Goal: Information Seeking & Learning: Learn about a topic

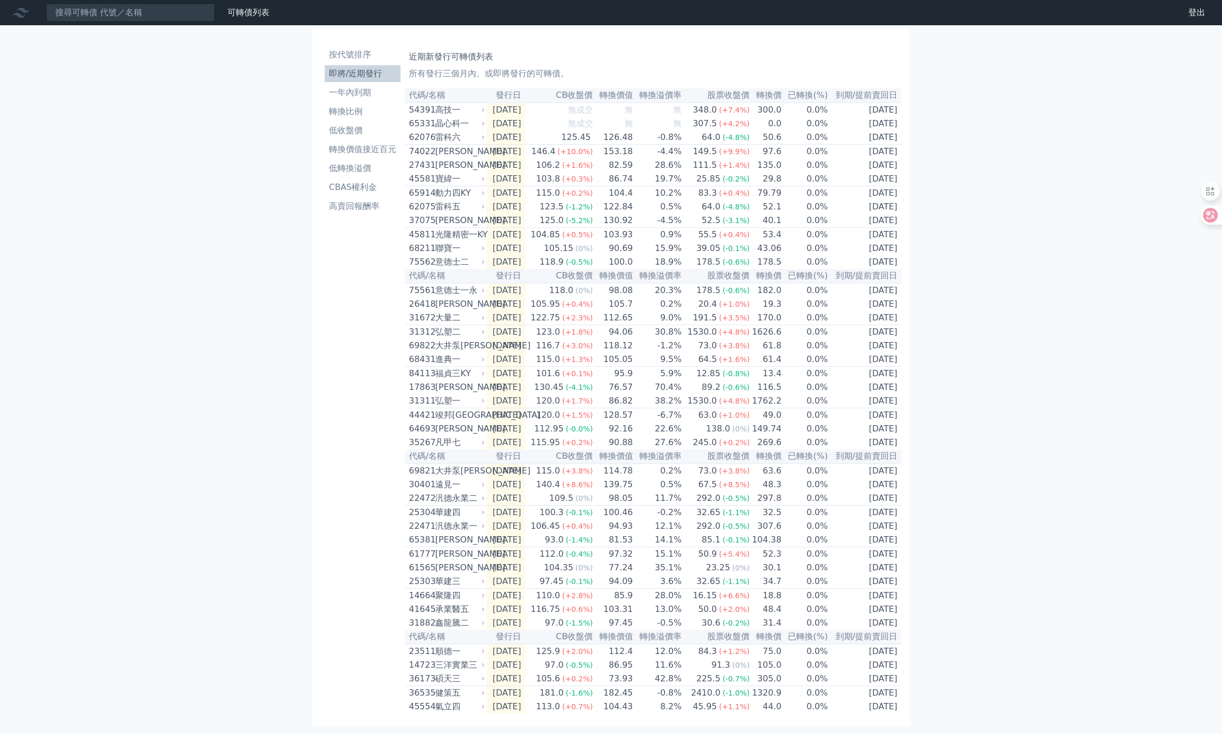
click at [356, 73] on li "即將/近期發行" at bounding box center [363, 73] width 76 height 13
click at [363, 77] on li "即將/近期發行" at bounding box center [363, 73] width 76 height 13
click at [447, 157] on div "[PERSON_NAME]" at bounding box center [458, 151] width 47 height 13
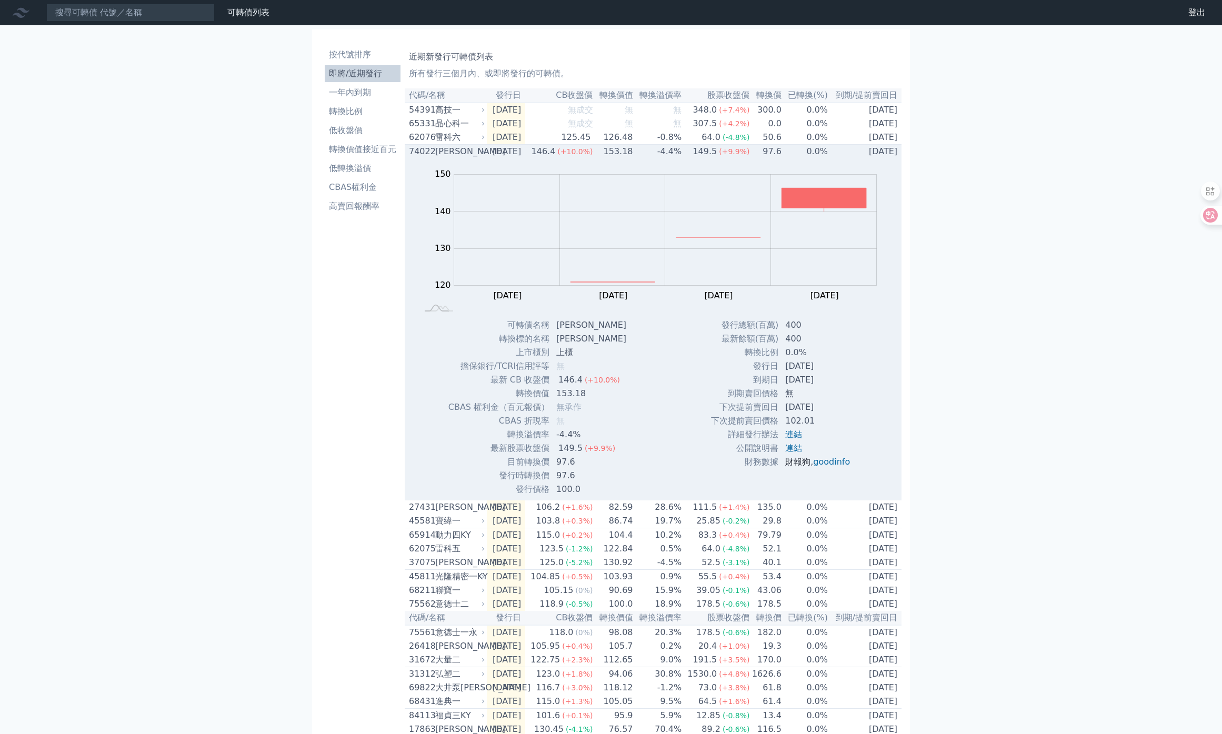
click at [797, 467] on link "財報狗" at bounding box center [798, 462] width 25 height 10
click at [439, 514] on div "[PERSON_NAME]" at bounding box center [458, 507] width 47 height 13
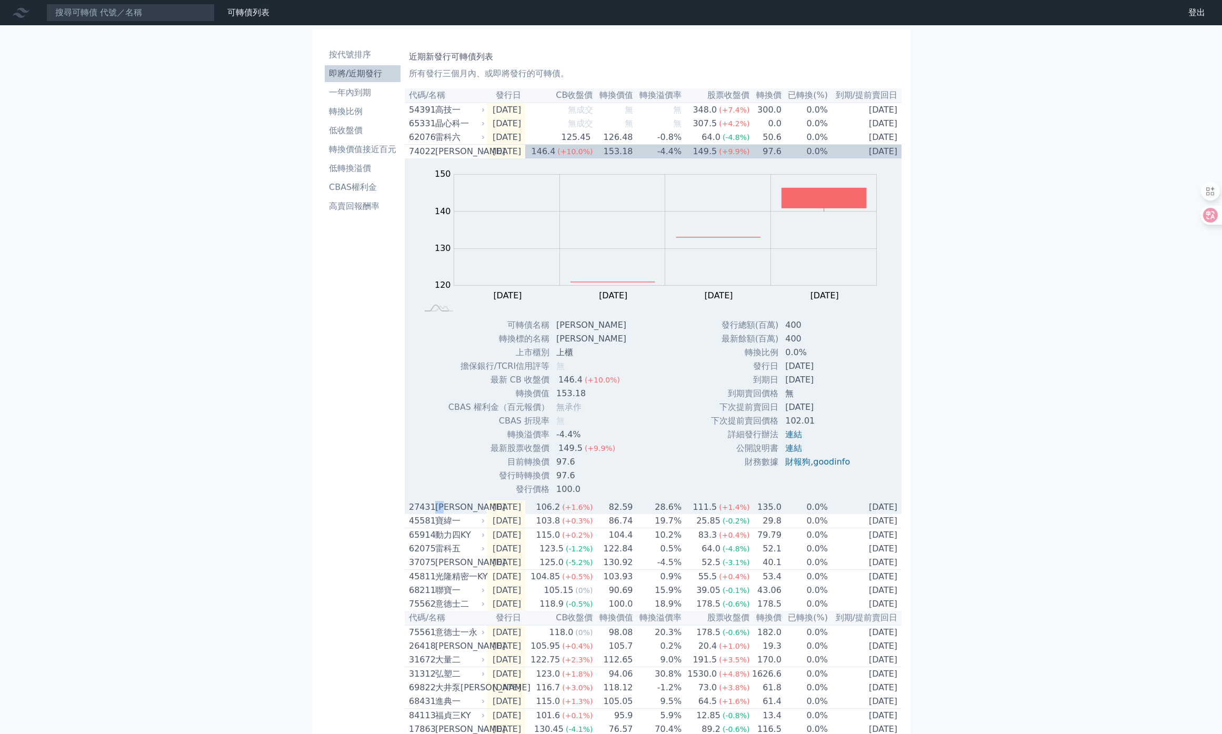
click at [445, 514] on div "[PERSON_NAME]" at bounding box center [458, 507] width 47 height 13
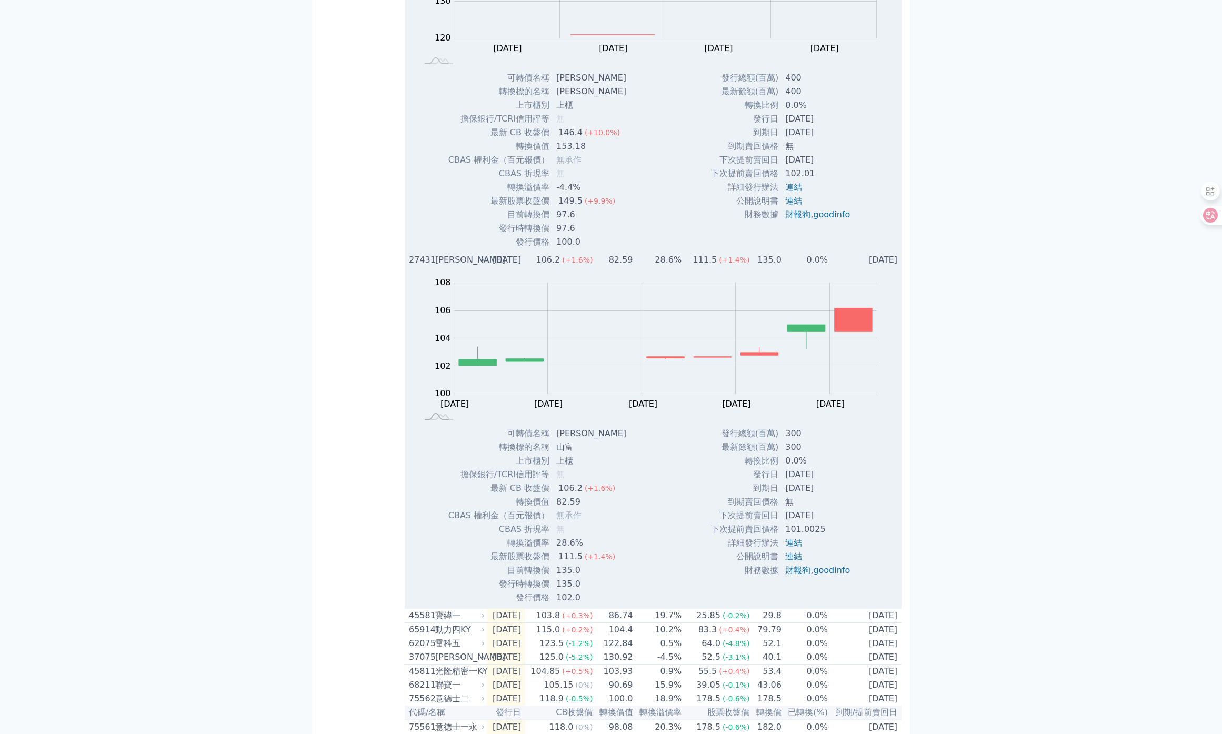
scroll to position [255, 0]
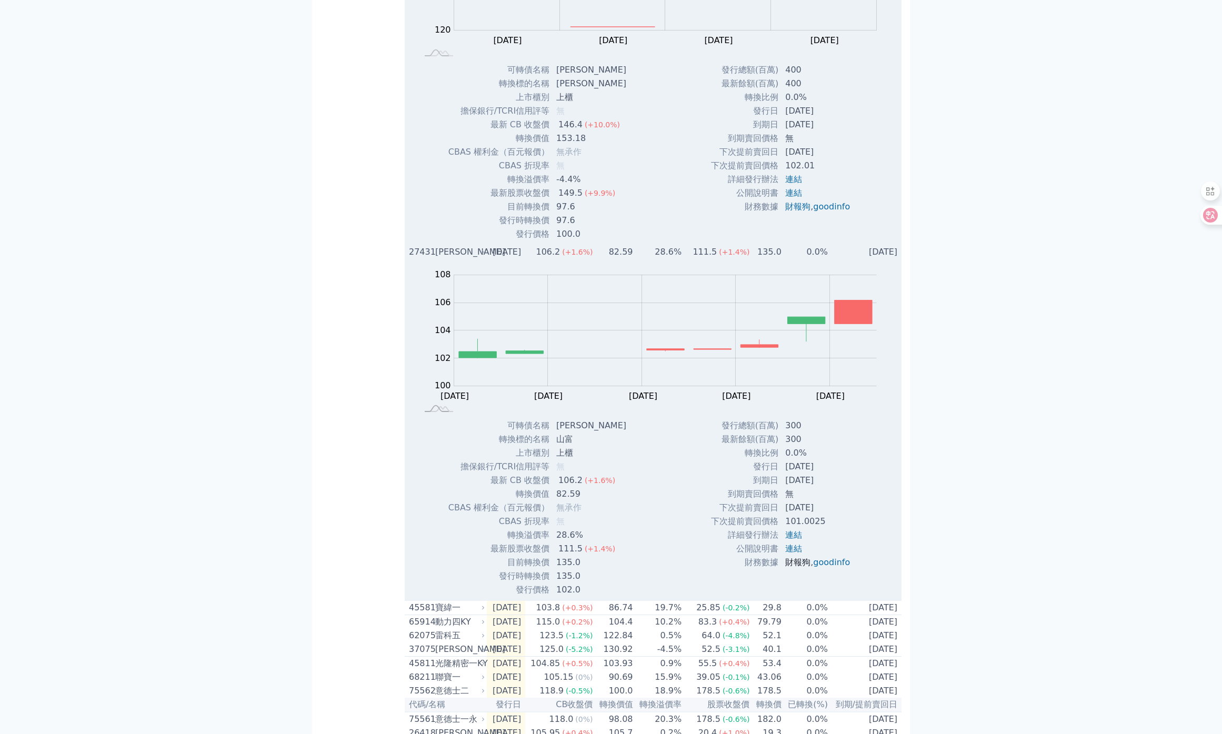
click at [793, 568] on link "財報狗" at bounding box center [798, 563] width 25 height 10
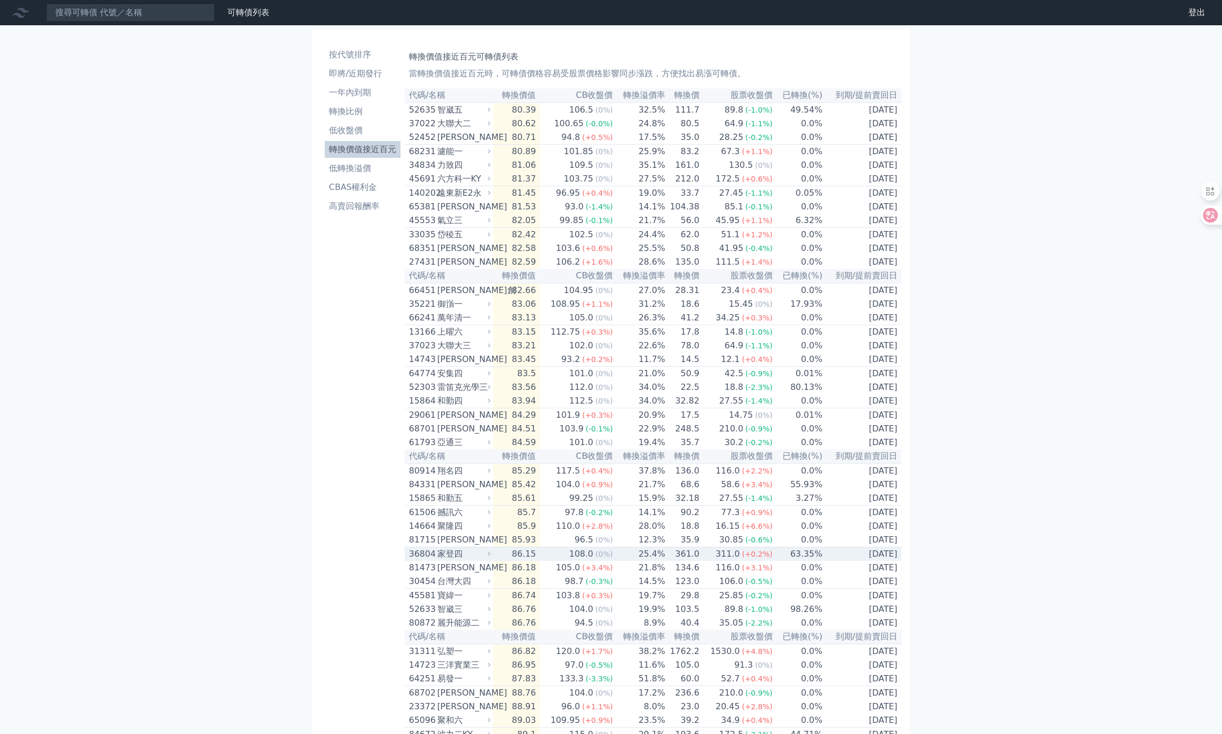
click at [439, 561] on div "家登四" at bounding box center [463, 554] width 51 height 13
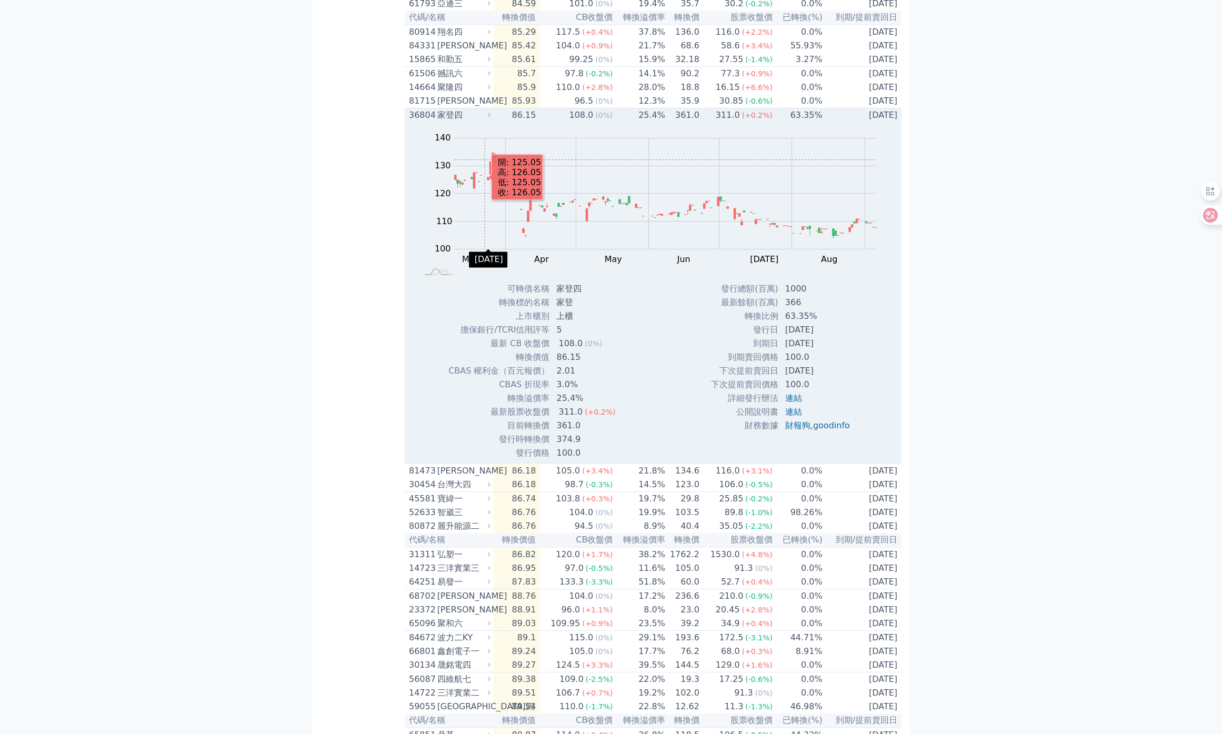
scroll to position [460, 0]
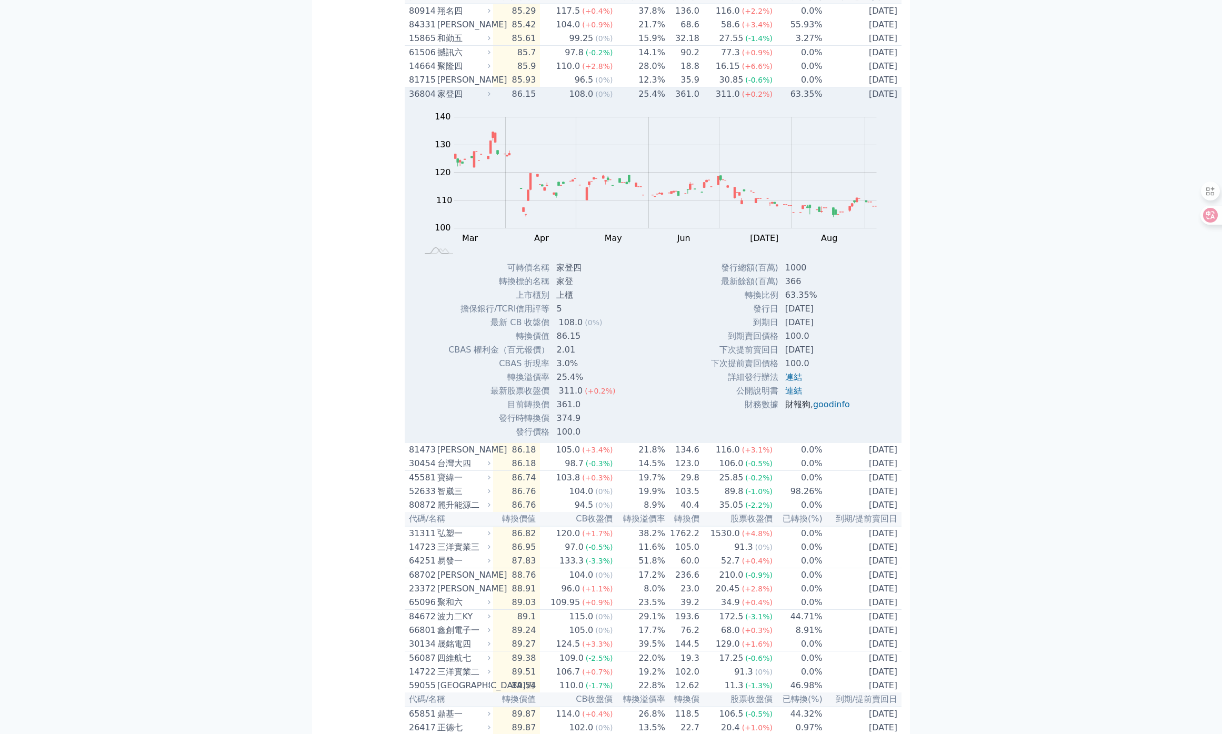
click at [792, 410] on link "財報狗" at bounding box center [798, 405] width 25 height 10
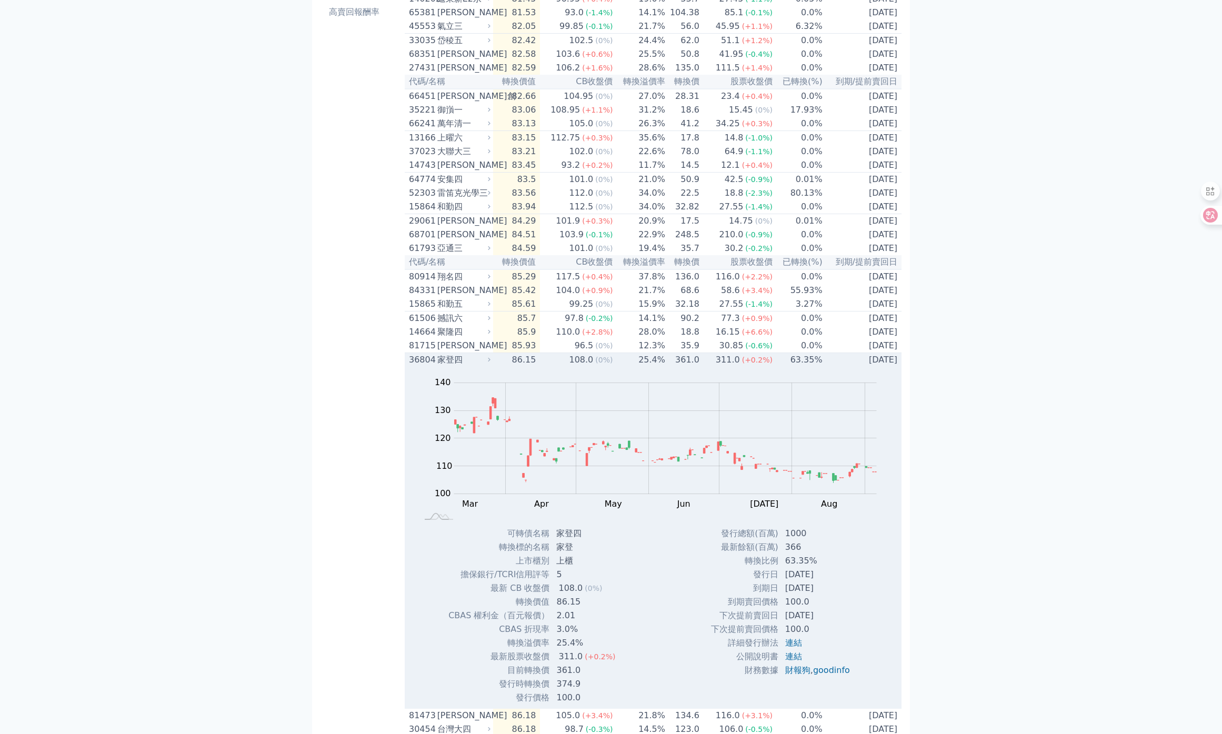
scroll to position [0, 0]
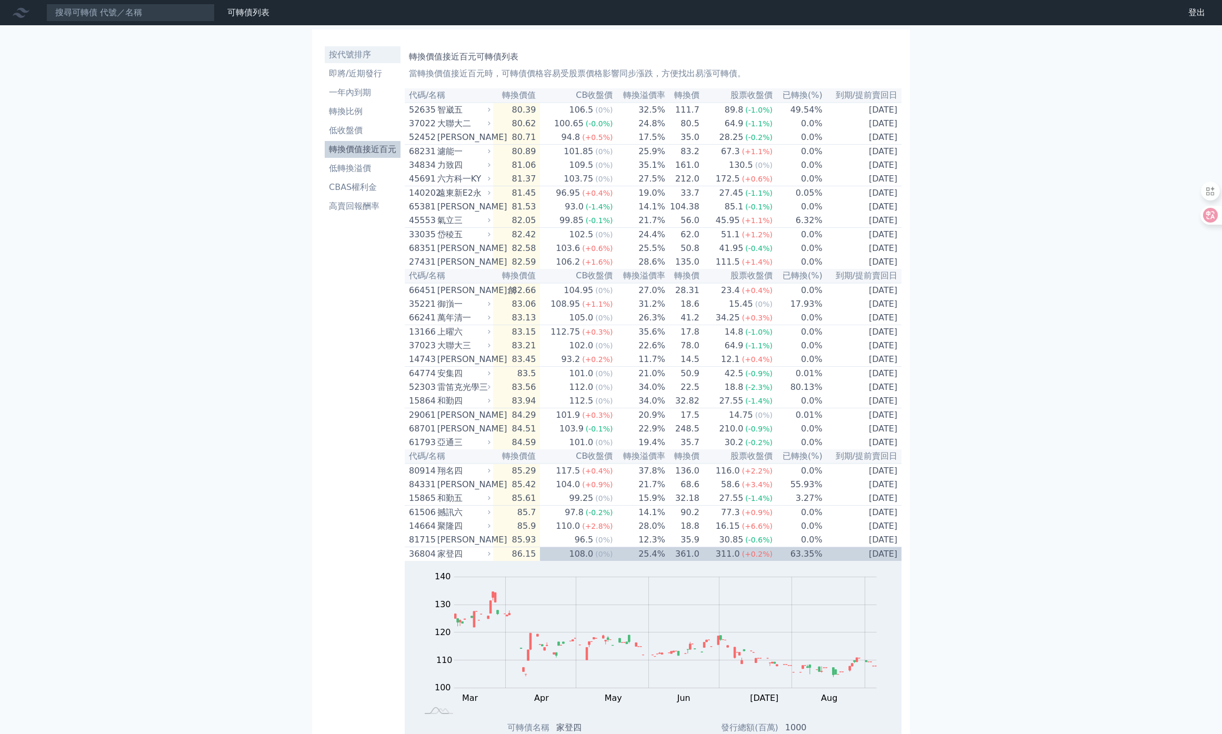
click at [344, 57] on li "按代號排序" at bounding box center [363, 54] width 76 height 13
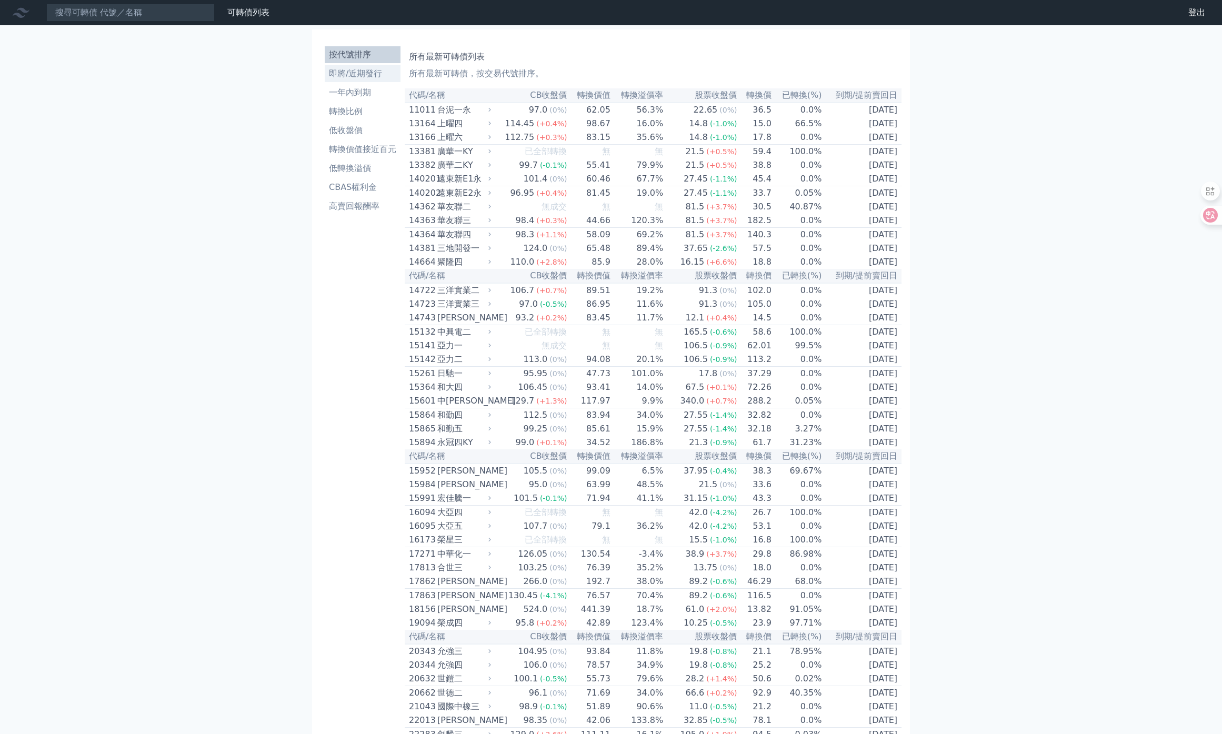
click at [371, 74] on li "即將/近期發行" at bounding box center [363, 73] width 76 height 13
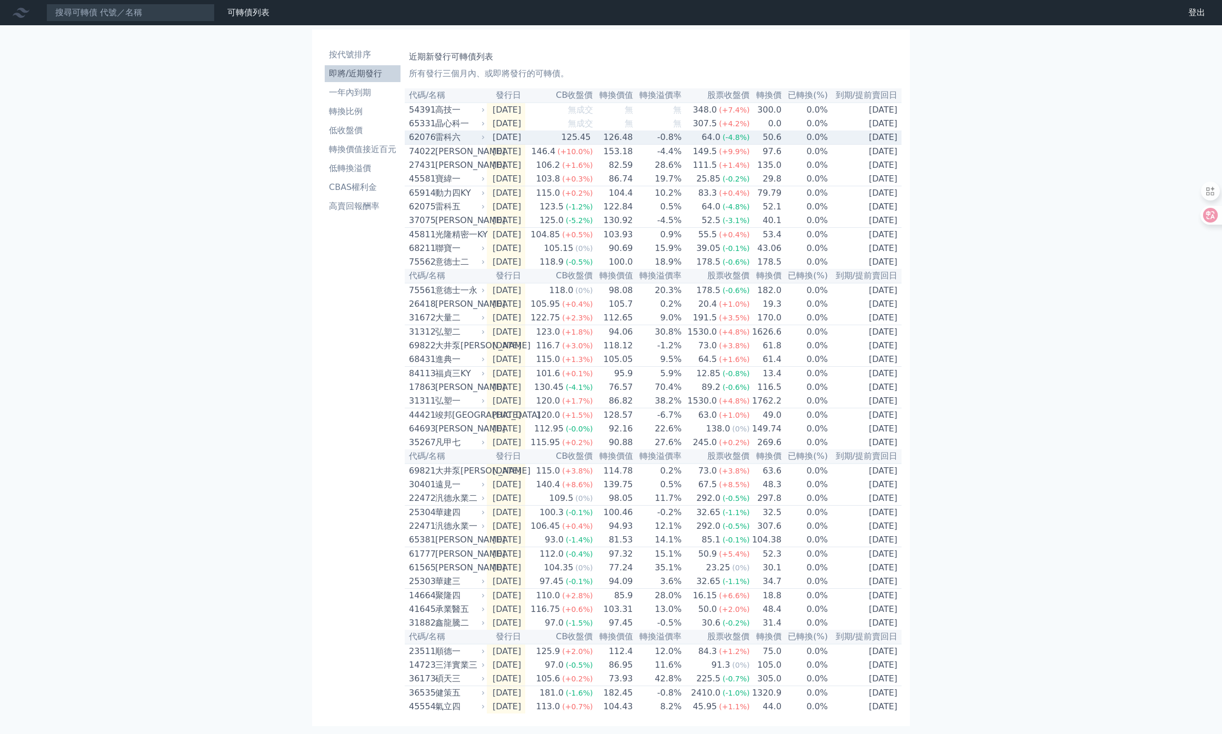
click at [460, 140] on div "雷科六" at bounding box center [458, 137] width 47 height 13
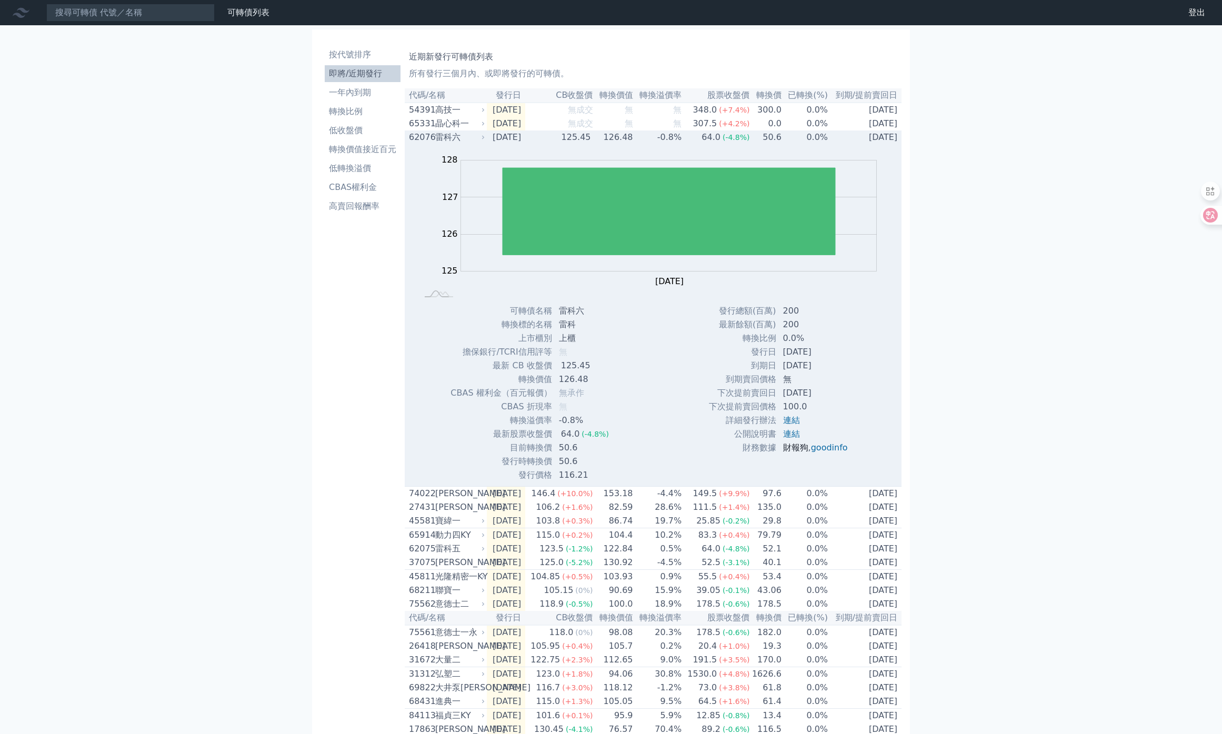
click at [794, 453] on link "財報狗" at bounding box center [795, 448] width 25 height 10
click at [452, 126] on div "晶心科一" at bounding box center [458, 123] width 47 height 13
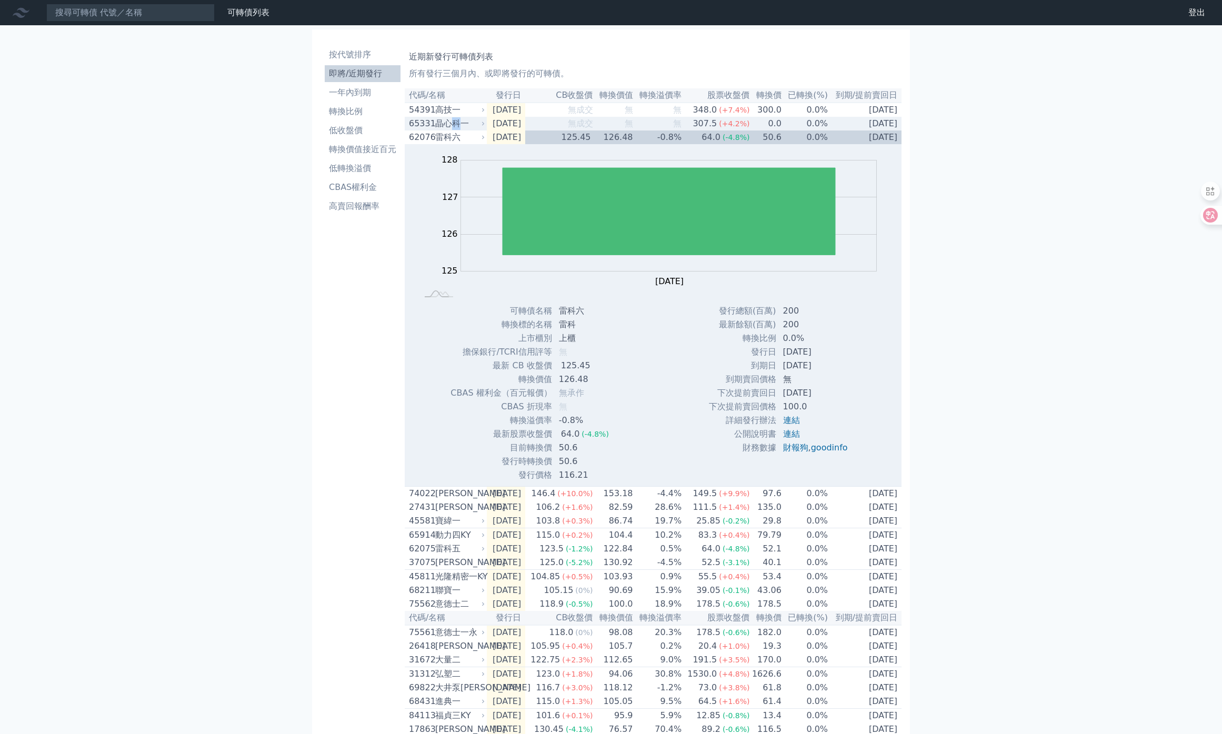
click at [452, 126] on div "晶心科一" at bounding box center [458, 123] width 47 height 13
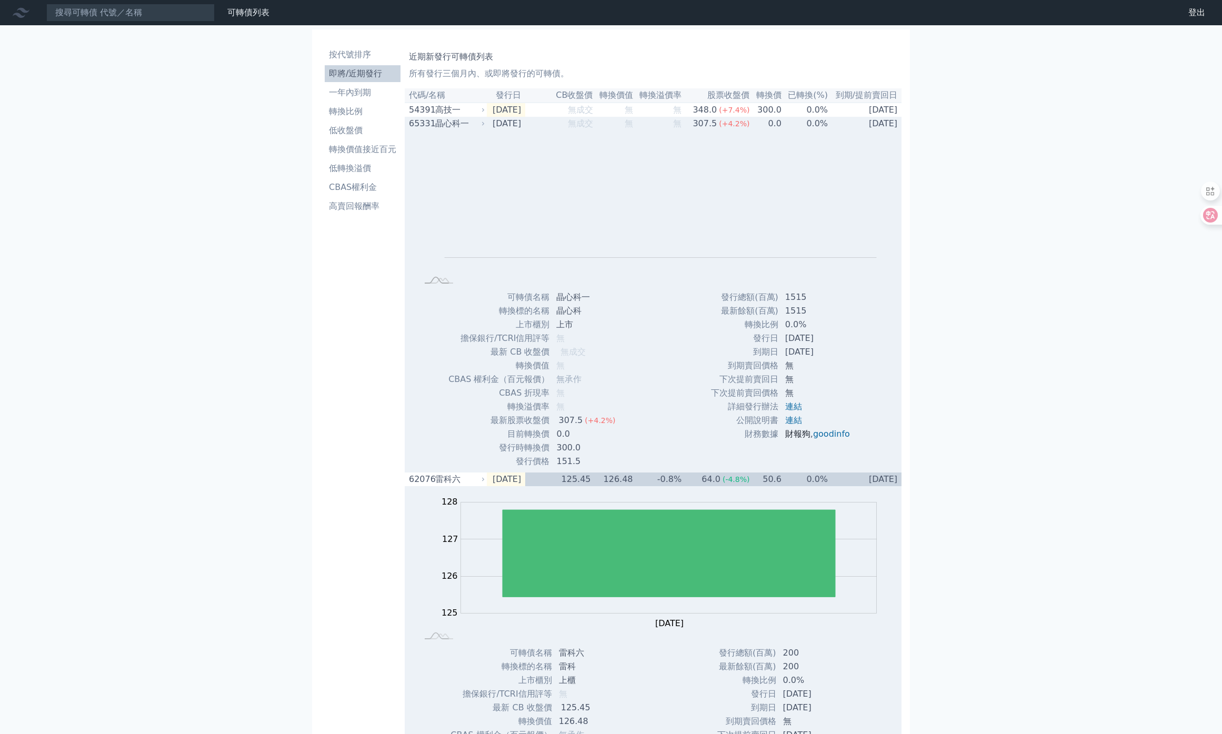
click at [796, 439] on link "財報狗" at bounding box center [798, 434] width 25 height 10
click at [429, 125] on div "65331" at bounding box center [421, 123] width 24 height 13
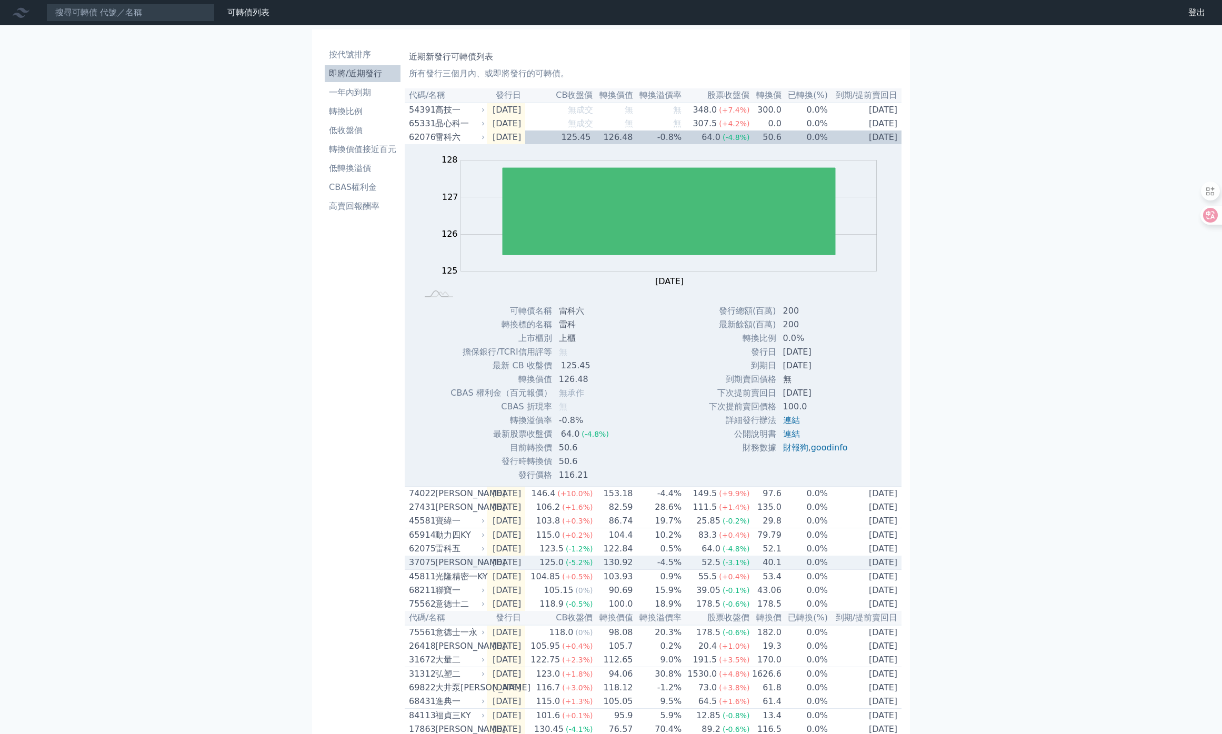
click at [454, 569] on div "[PERSON_NAME]" at bounding box center [458, 562] width 47 height 13
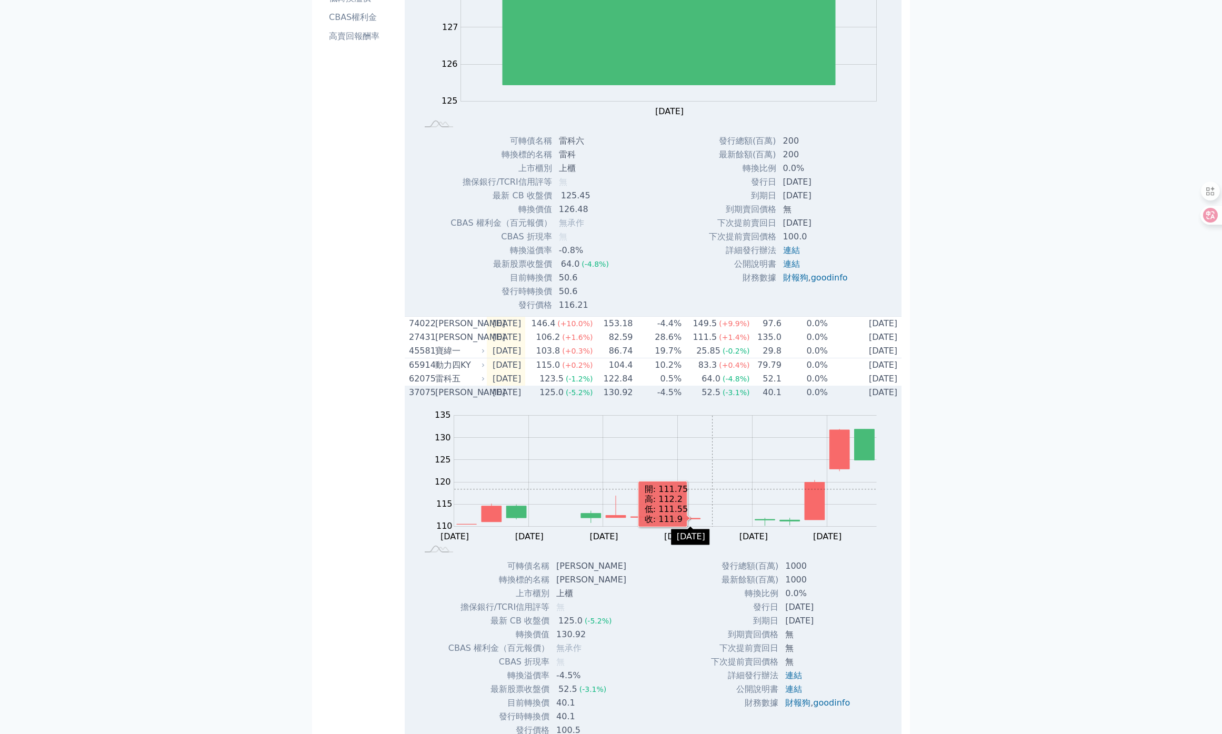
scroll to position [171, 0]
click at [798, 708] on link "財報狗" at bounding box center [798, 703] width 25 height 10
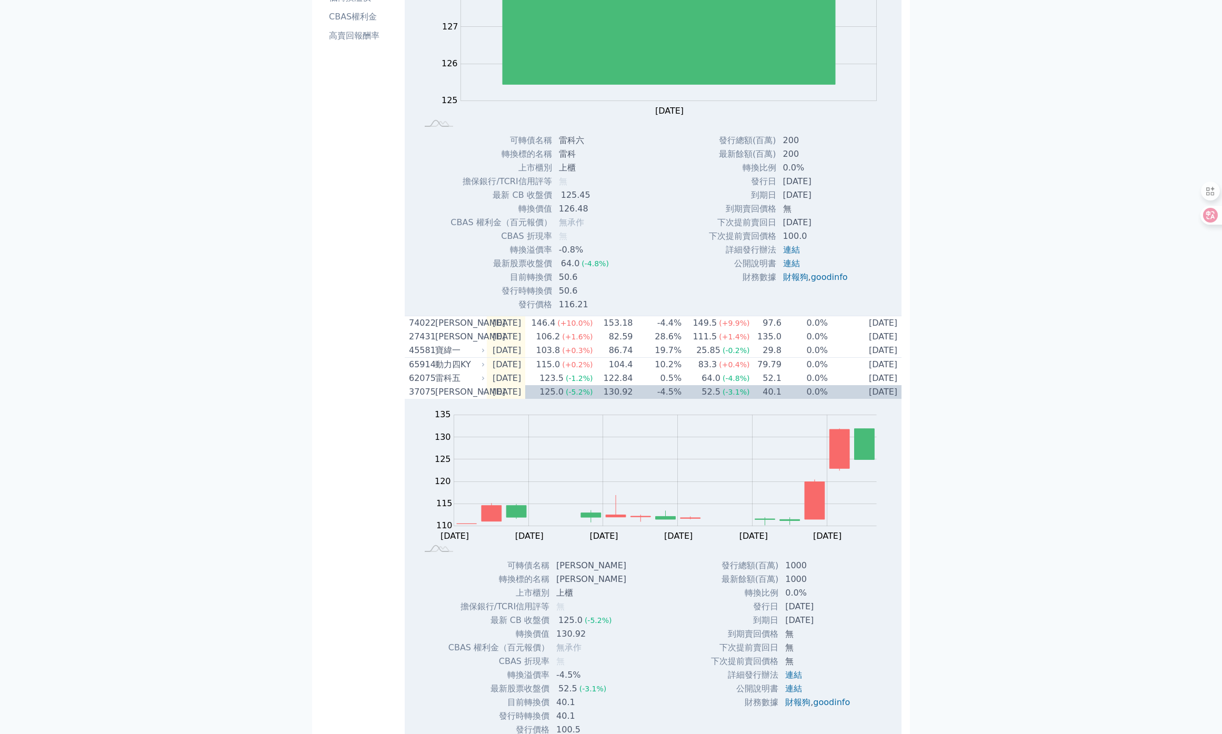
click at [454, 399] on div "[PERSON_NAME]" at bounding box center [458, 392] width 47 height 13
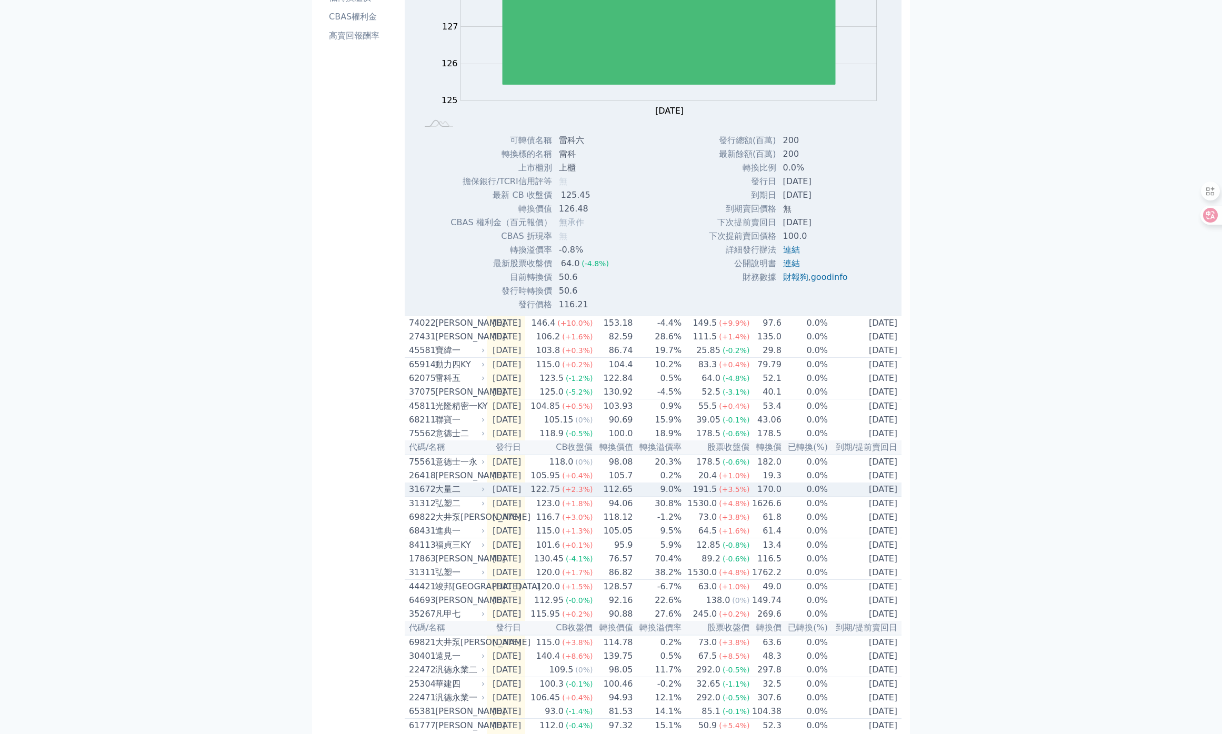
click at [458, 496] on div "大量二" at bounding box center [458, 489] width 47 height 13
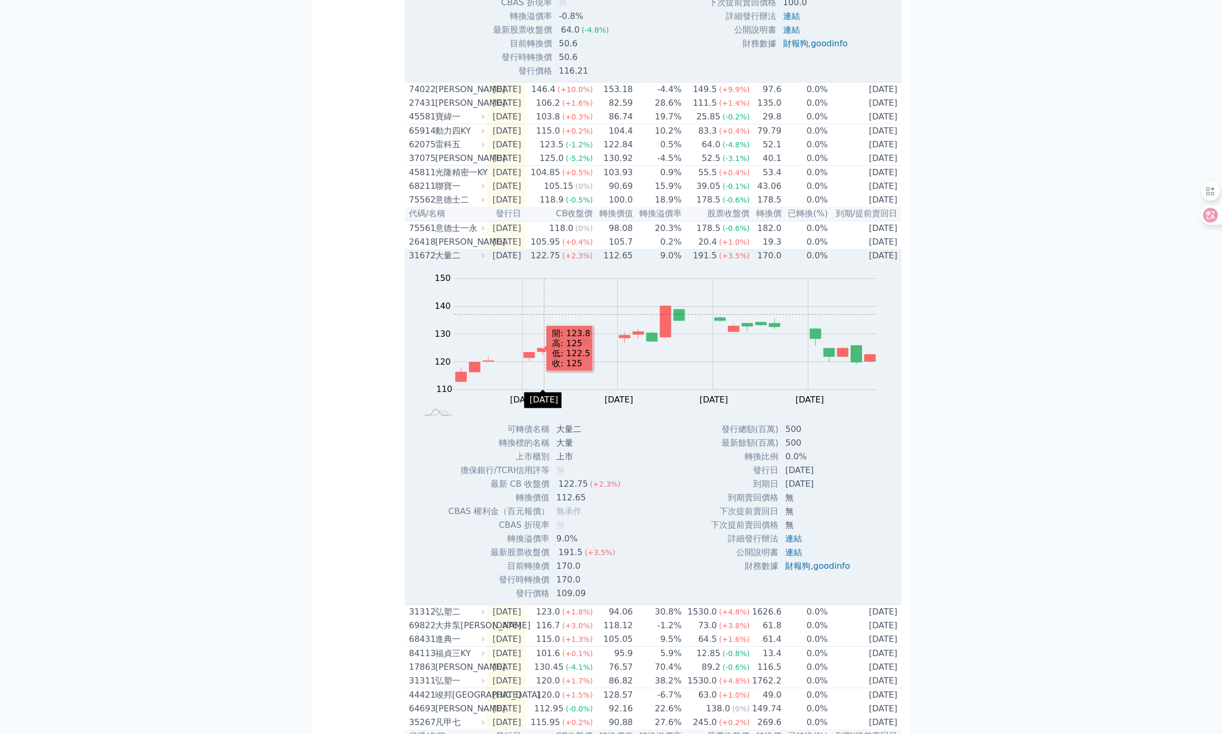
scroll to position [434, 0]
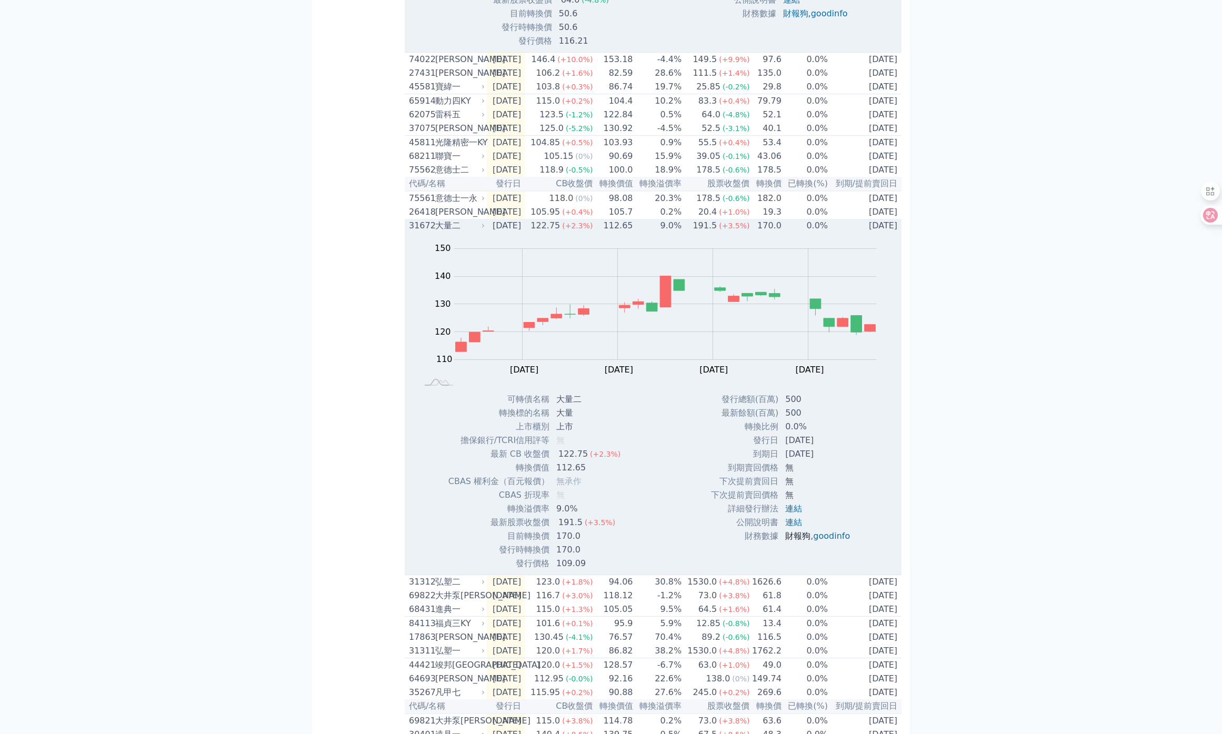
click at [797, 541] on link "財報狗" at bounding box center [798, 536] width 25 height 10
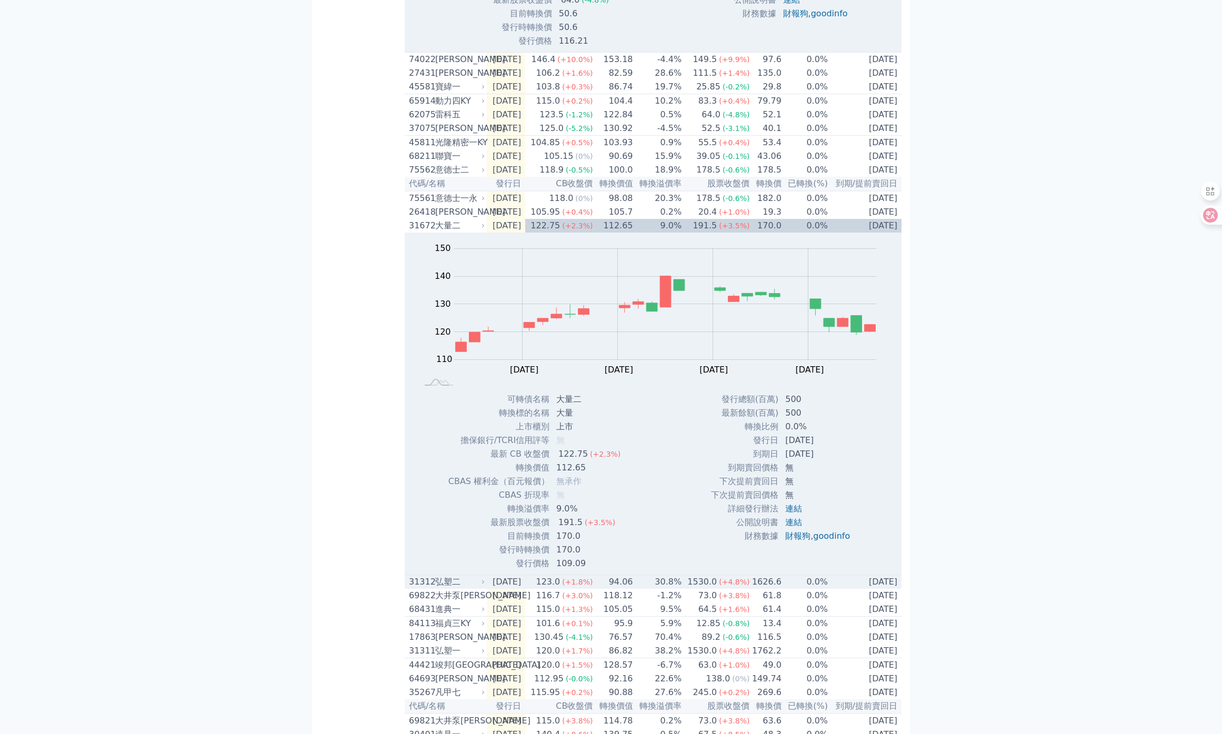
click at [449, 589] on div "弘塑二" at bounding box center [458, 582] width 47 height 13
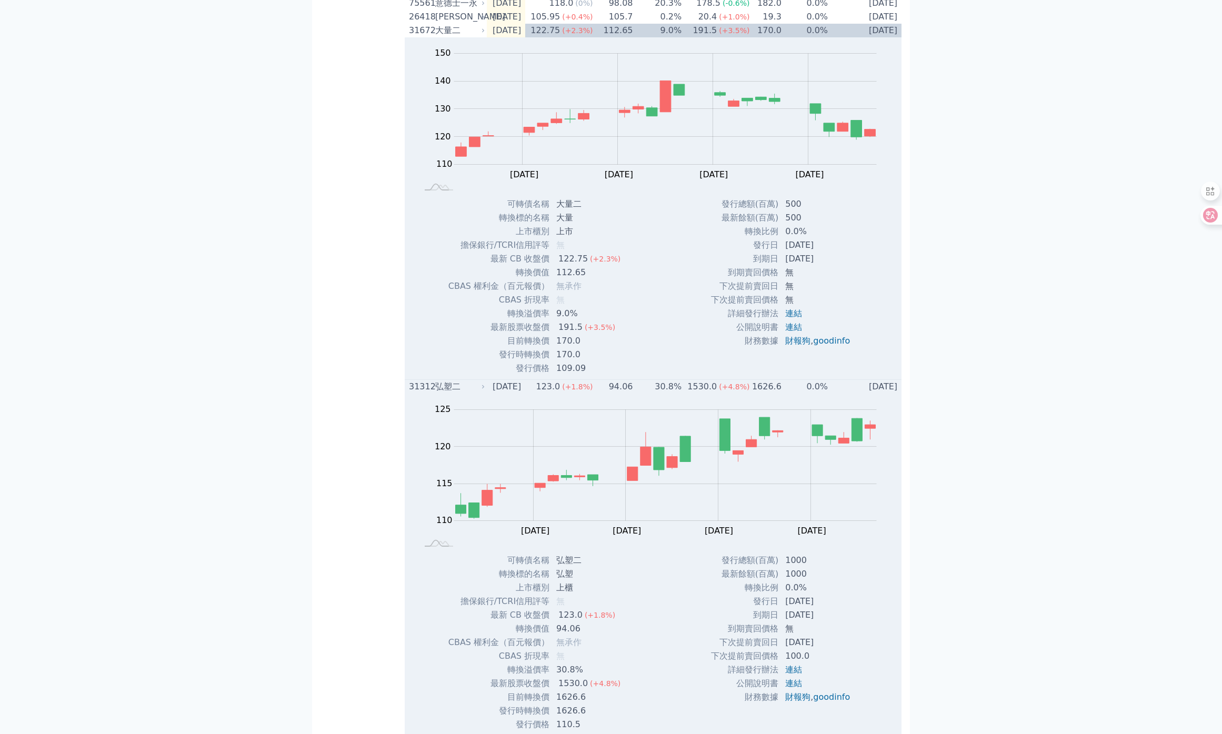
scroll to position [633, 0]
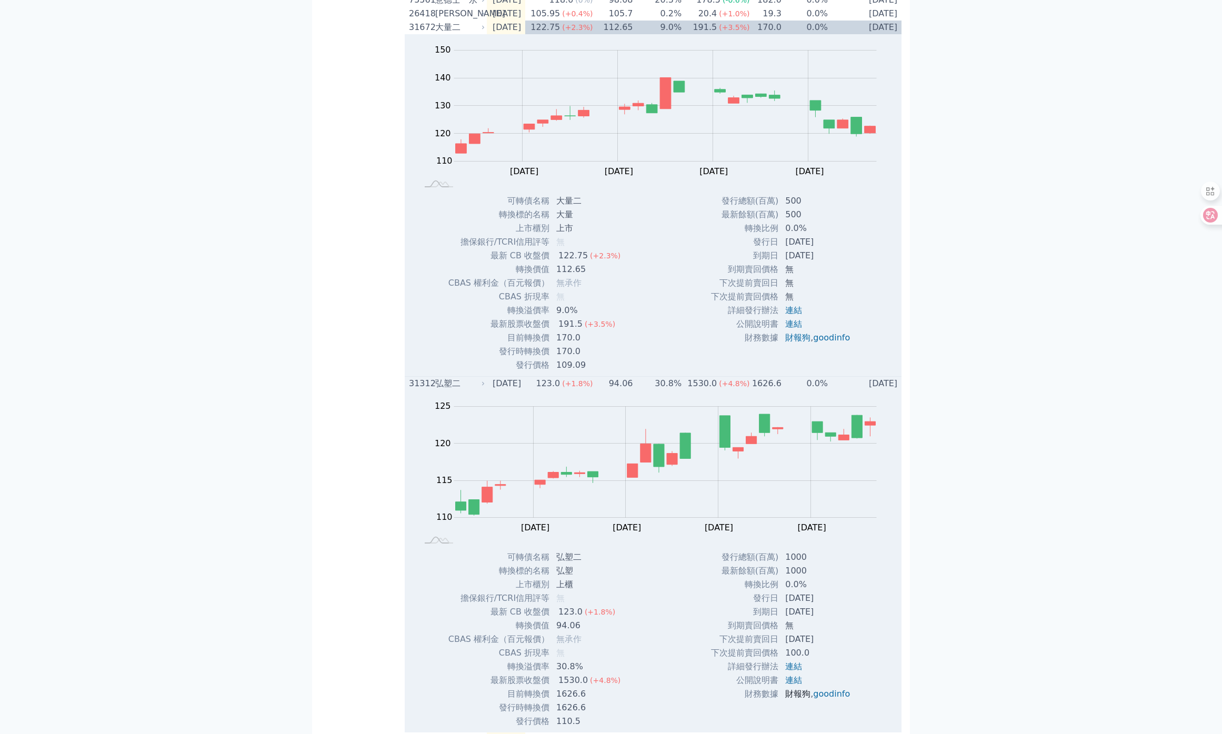
click at [806, 699] on link "財報狗" at bounding box center [798, 694] width 25 height 10
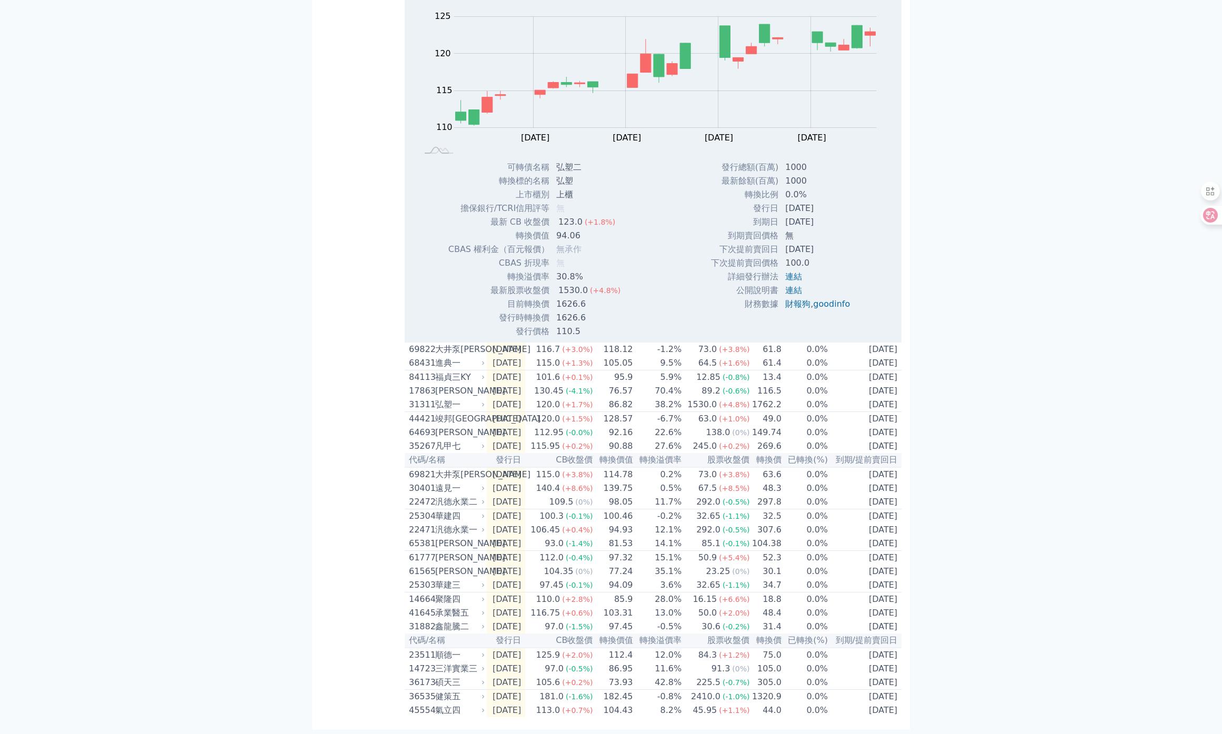
scroll to position [1070, 0]
click at [456, 440] on div "凡甲七" at bounding box center [458, 446] width 47 height 13
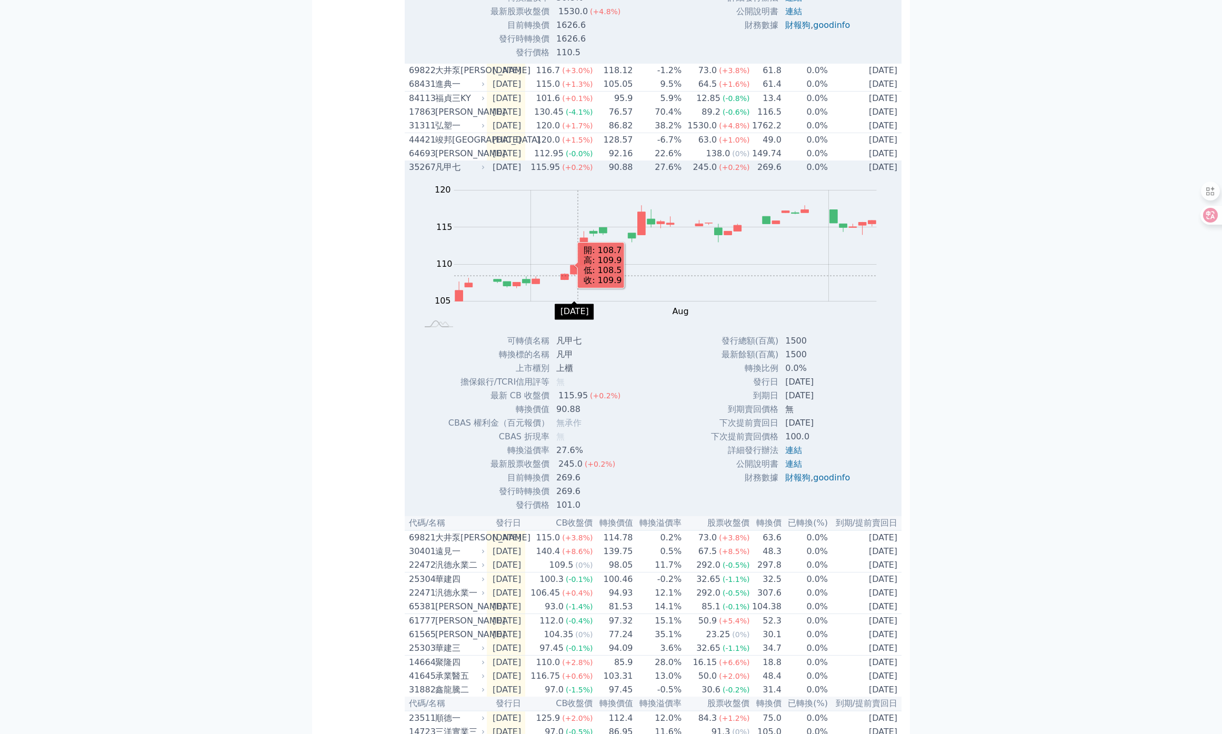
scroll to position [1324, 0]
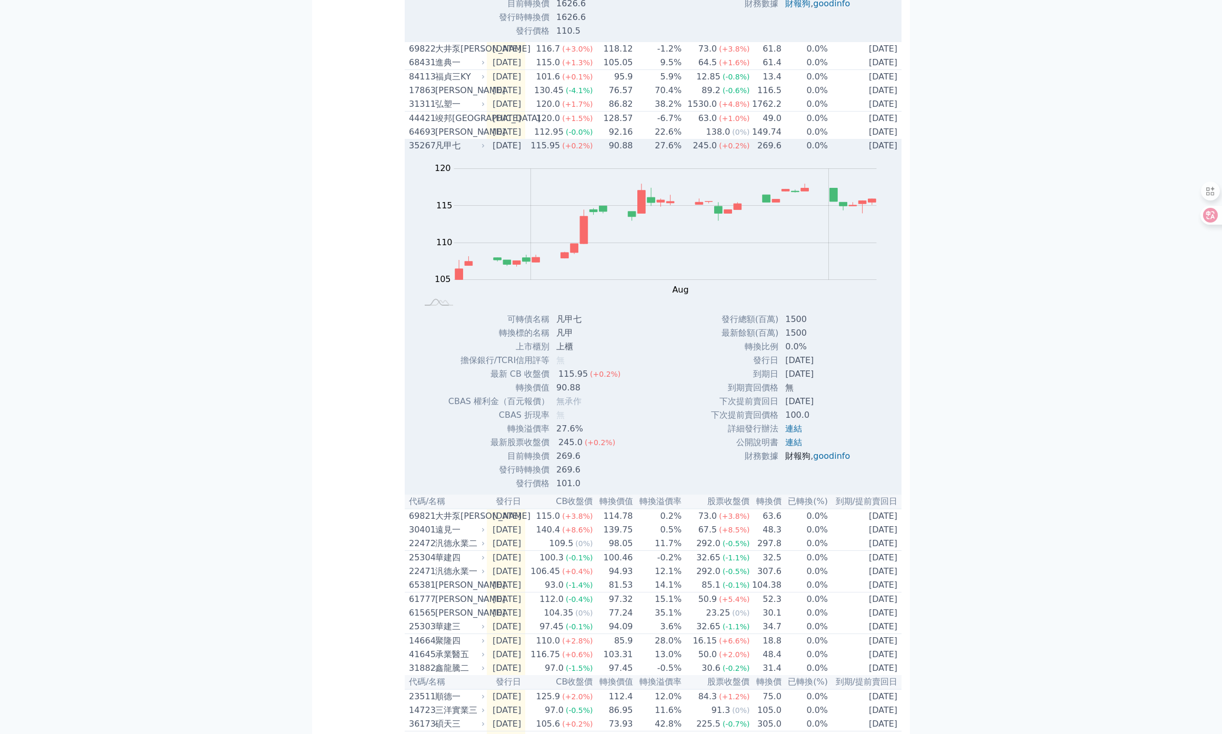
click at [796, 461] on link "財報狗" at bounding box center [798, 456] width 25 height 10
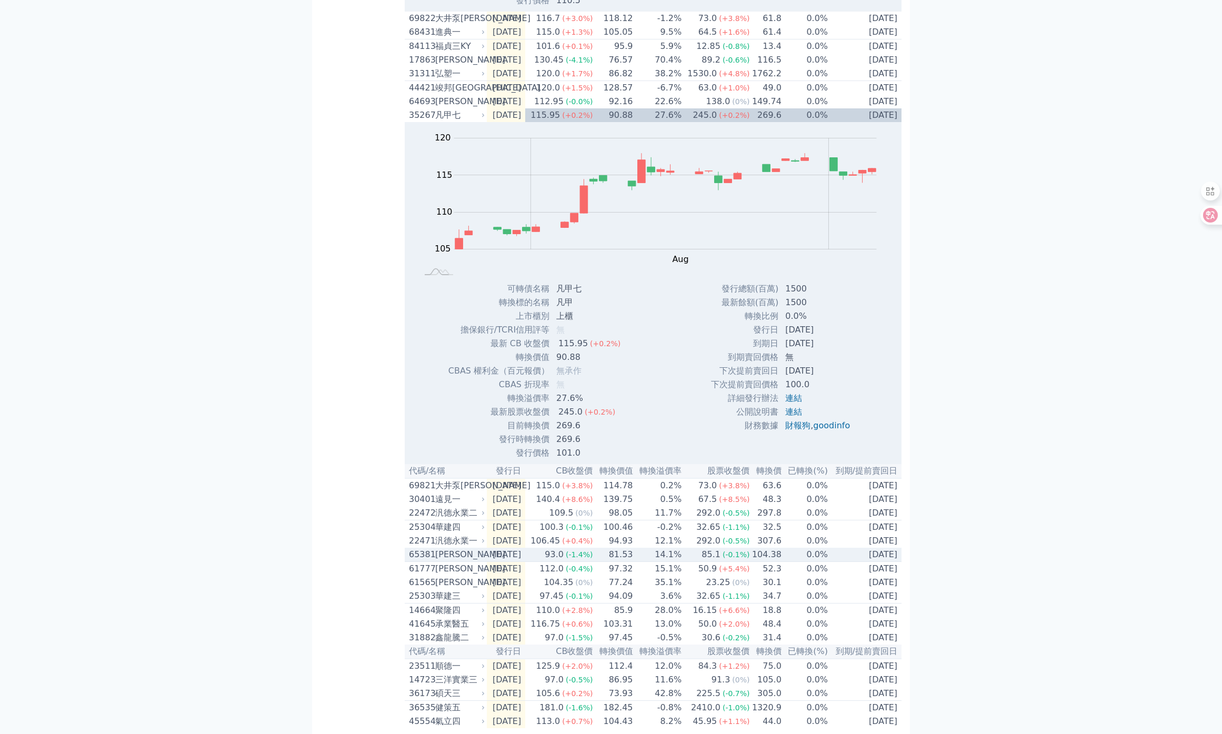
scroll to position [1364, 0]
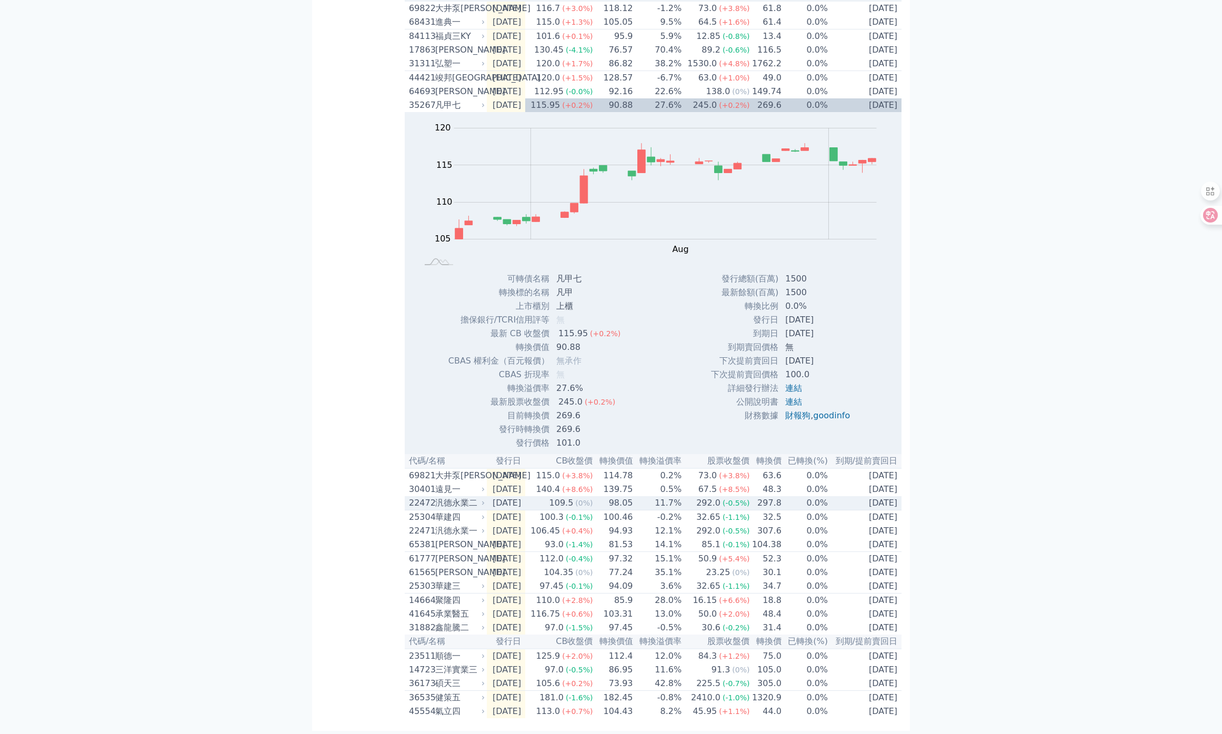
click at [463, 510] on div "汎德永業二" at bounding box center [458, 503] width 47 height 13
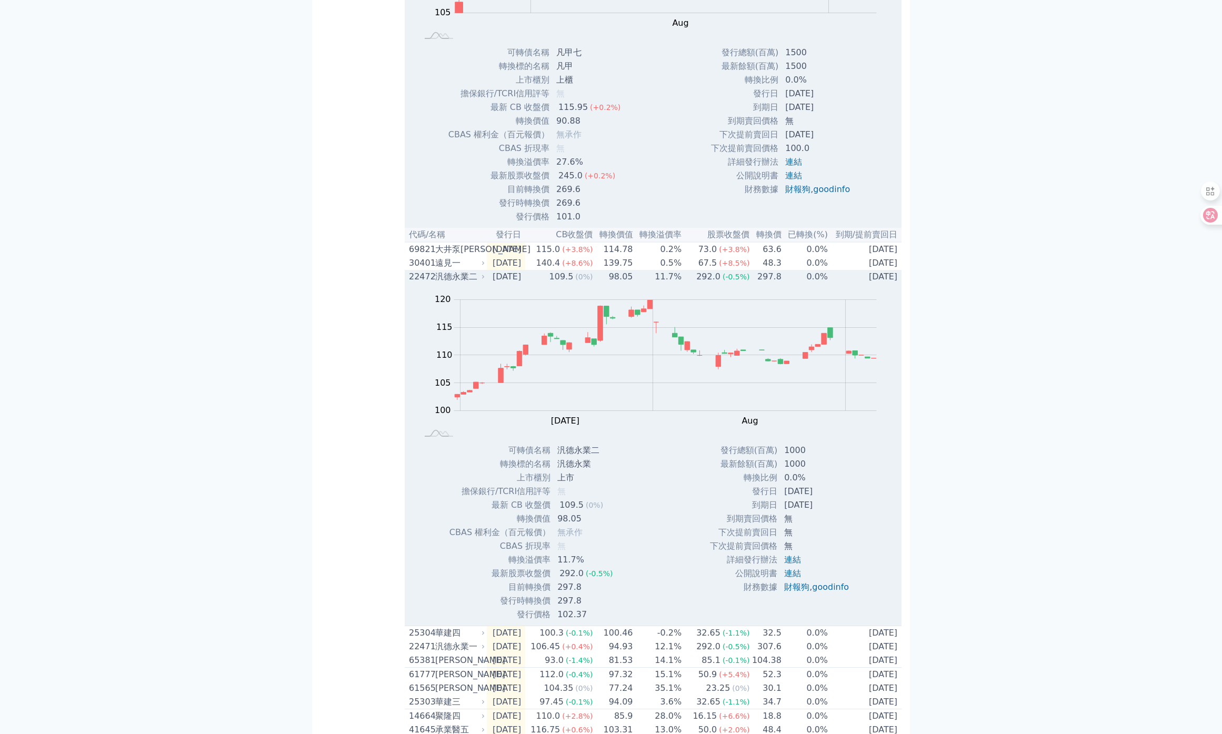
scroll to position [1594, 0]
click at [797, 589] on link "財報狗" at bounding box center [796, 584] width 25 height 10
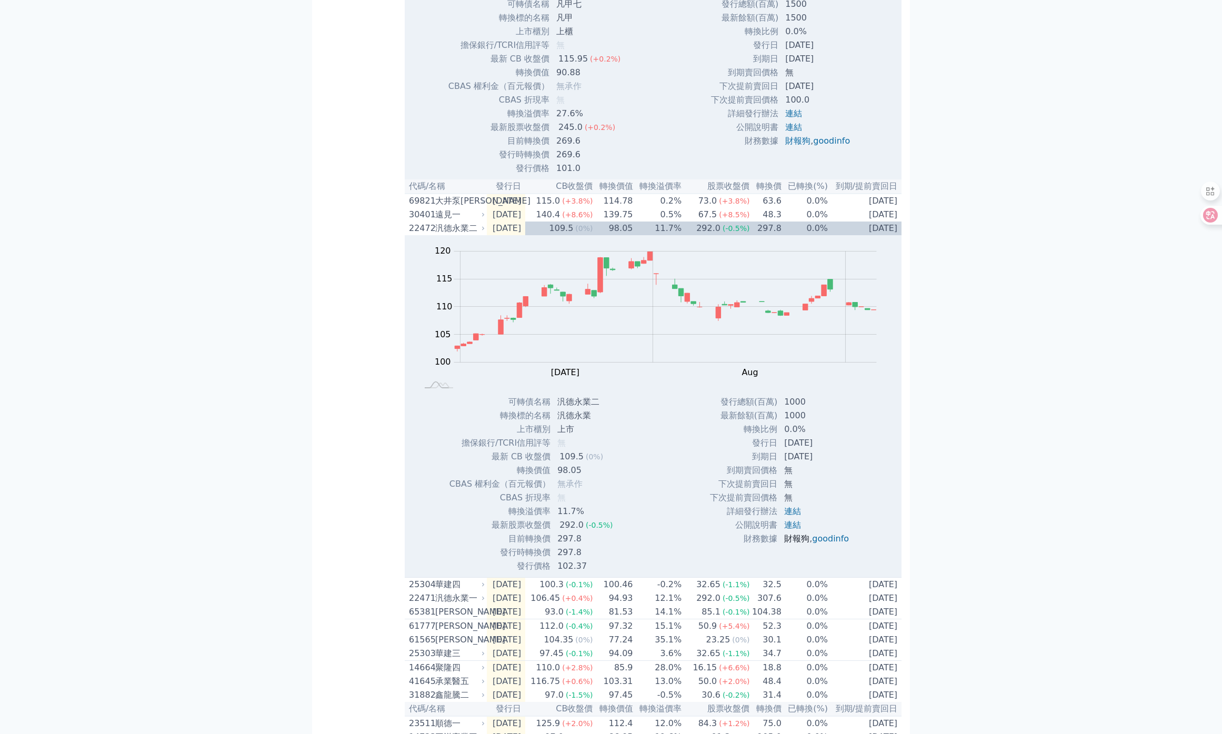
scroll to position [1640, 0]
click at [449, 645] on div "[PERSON_NAME]" at bounding box center [458, 638] width 47 height 13
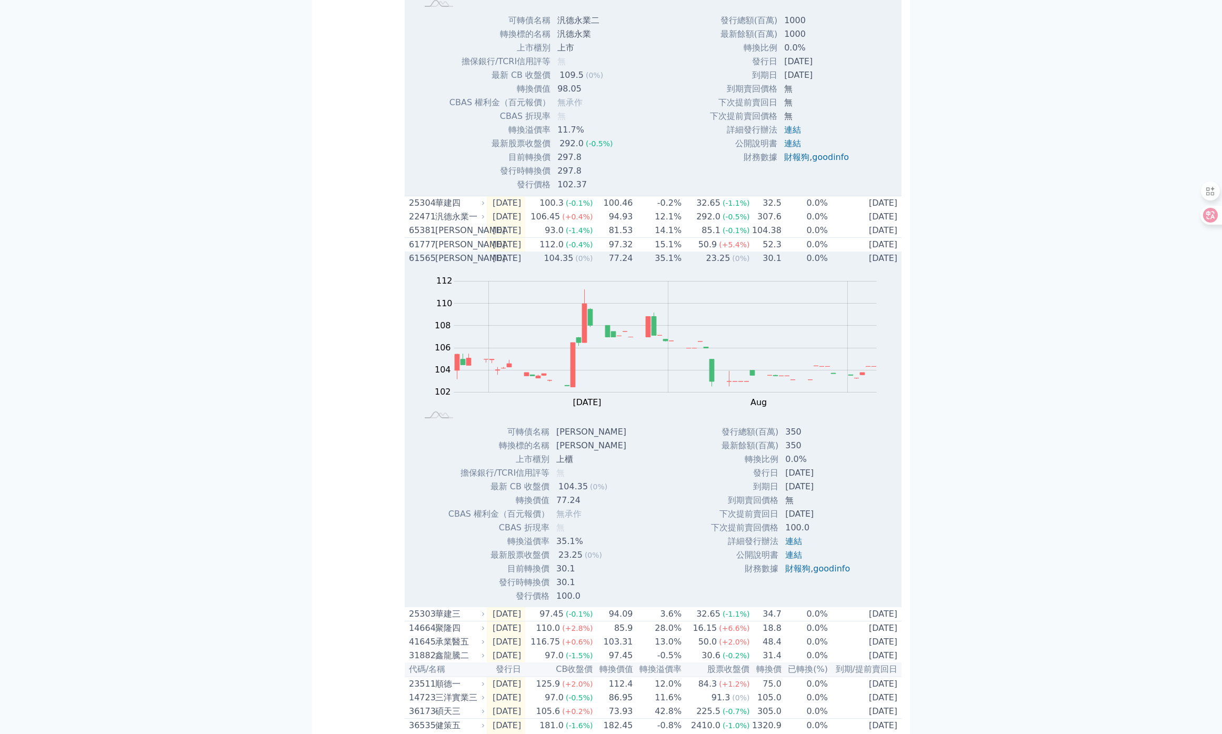
scroll to position [2097, 0]
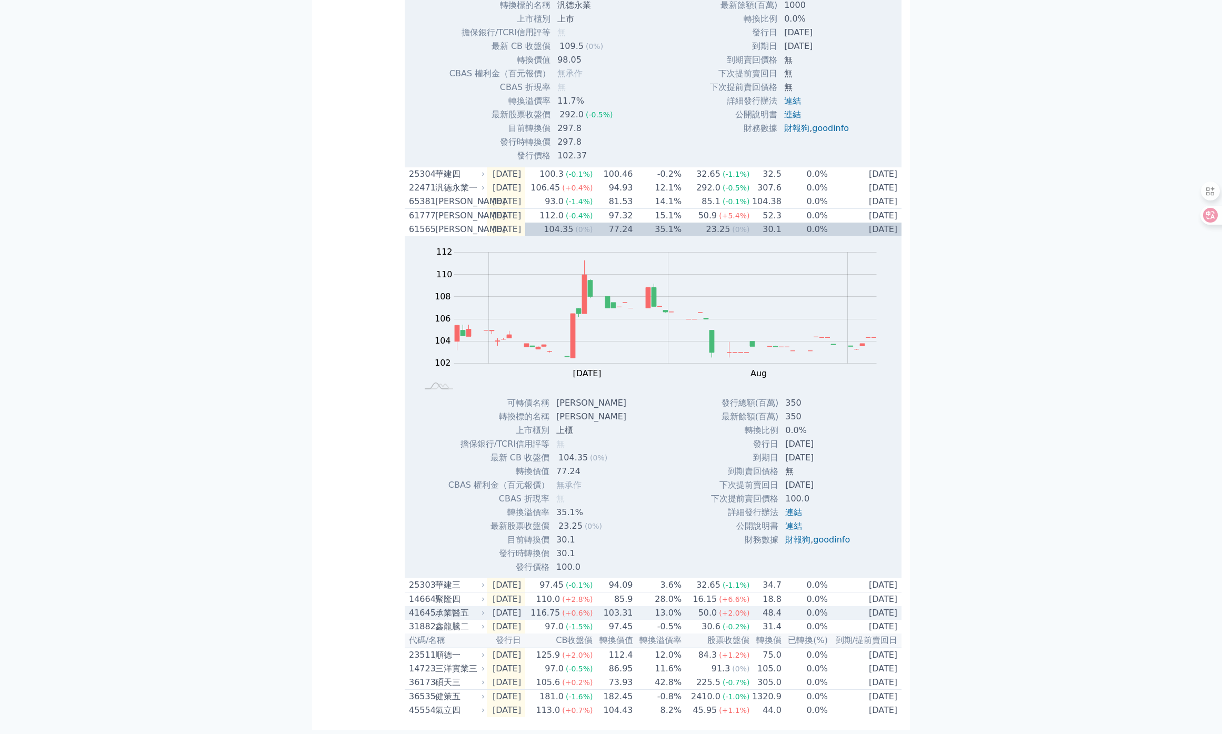
click at [444, 607] on div "承業醫五" at bounding box center [458, 613] width 47 height 13
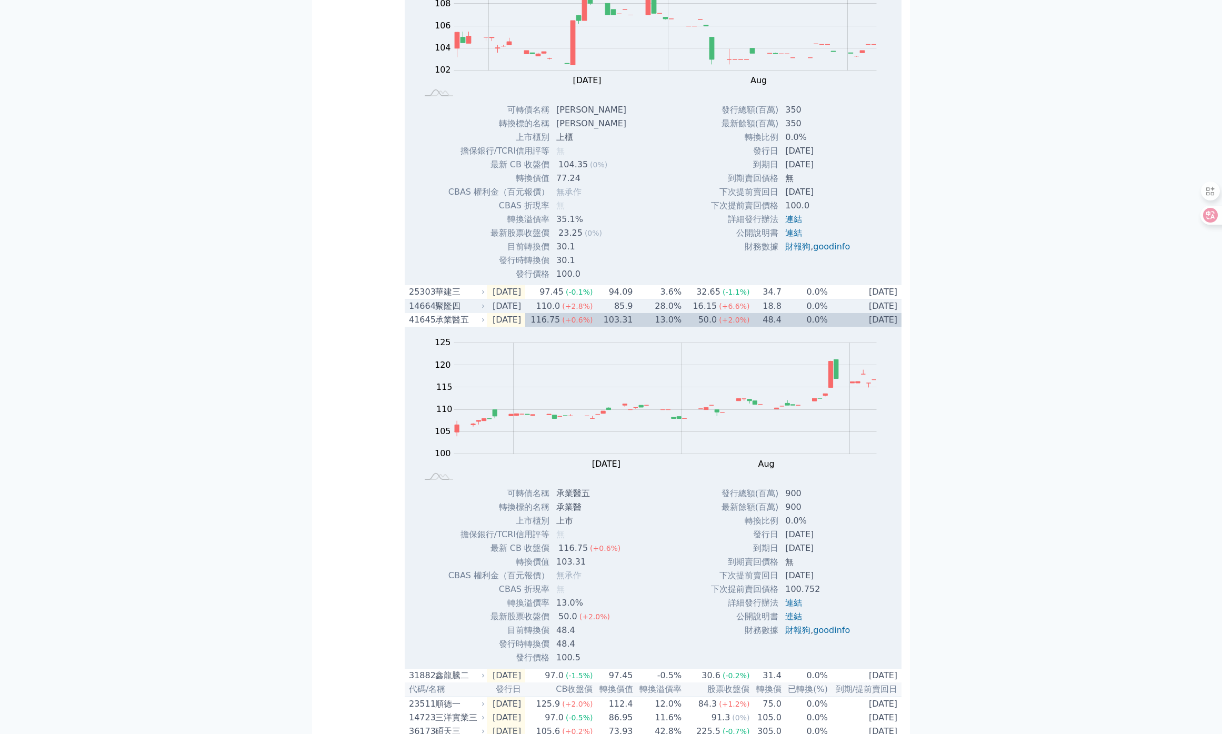
scroll to position [2396, 0]
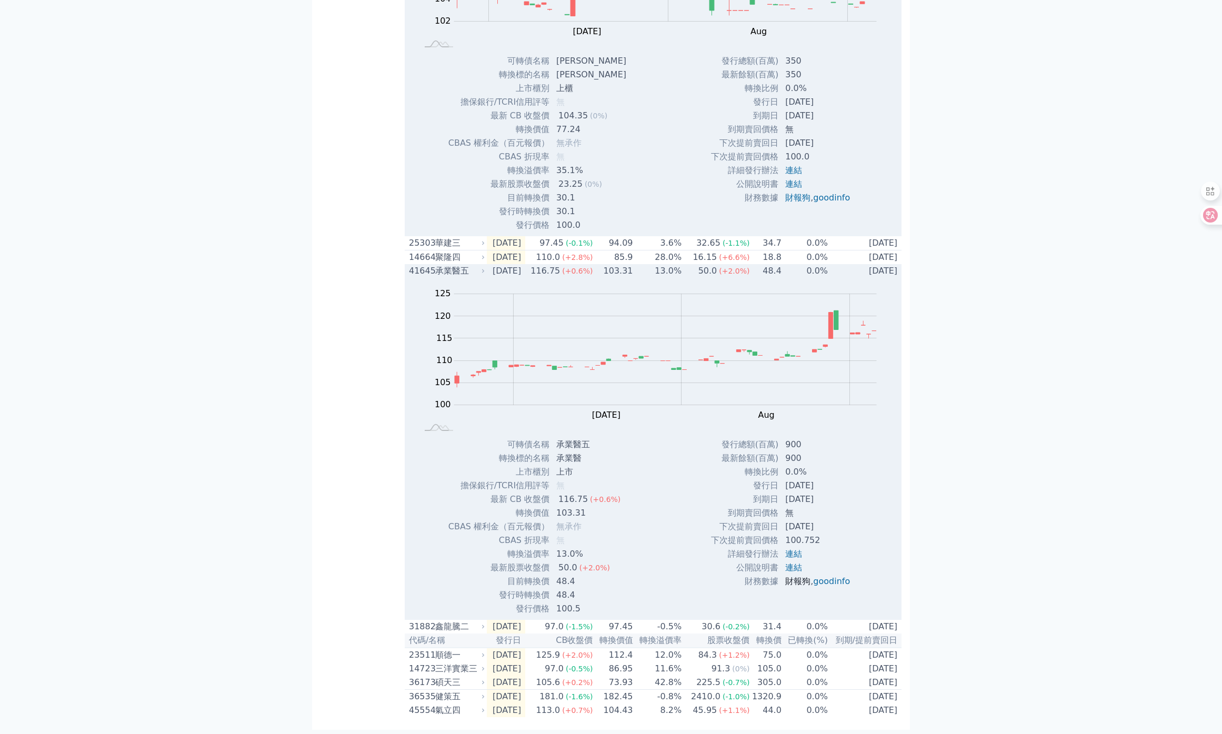
click at [798, 586] on link "財報狗" at bounding box center [798, 581] width 25 height 10
click at [438, 277] on div "承業醫五" at bounding box center [458, 271] width 47 height 13
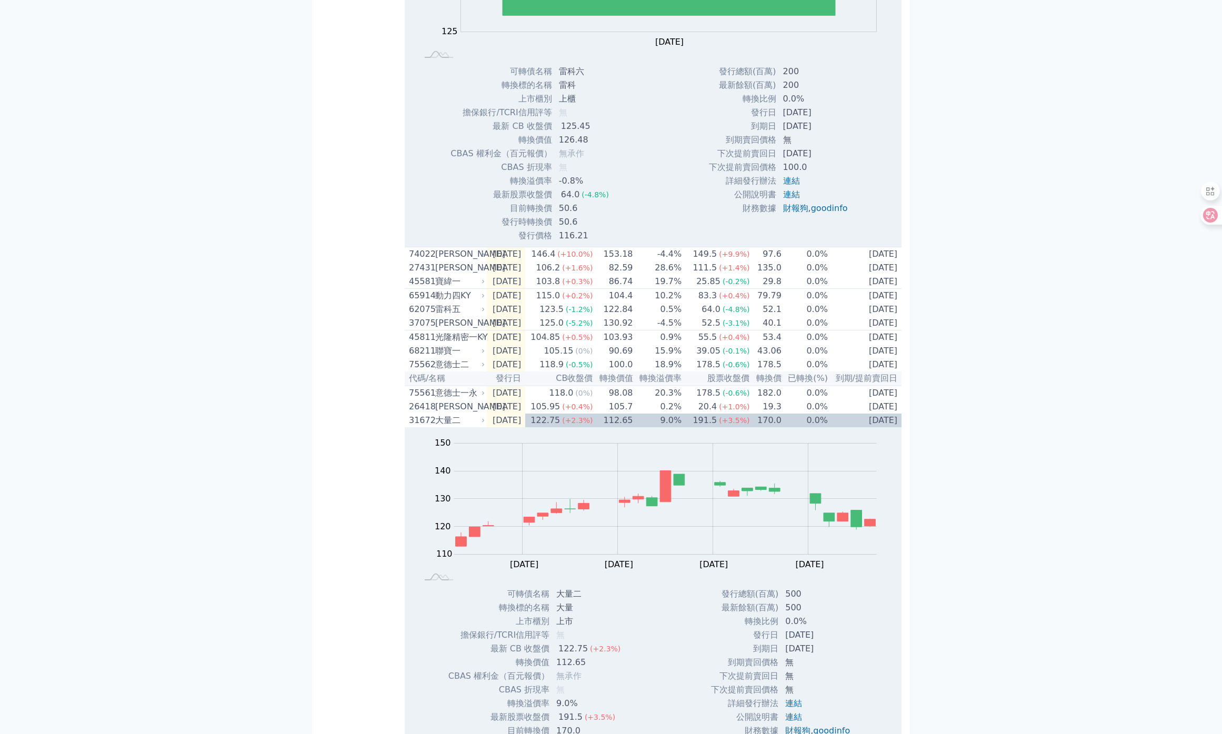
scroll to position [0, 0]
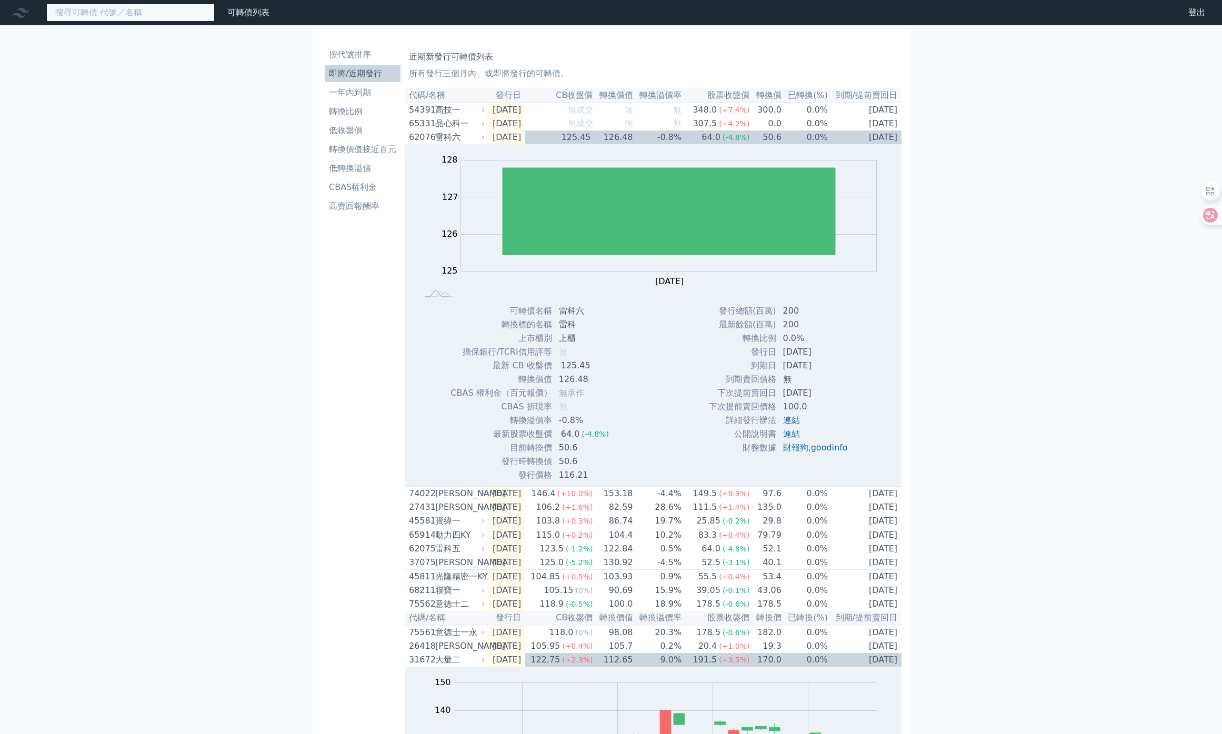
click at [112, 5] on input at bounding box center [130, 13] width 168 height 18
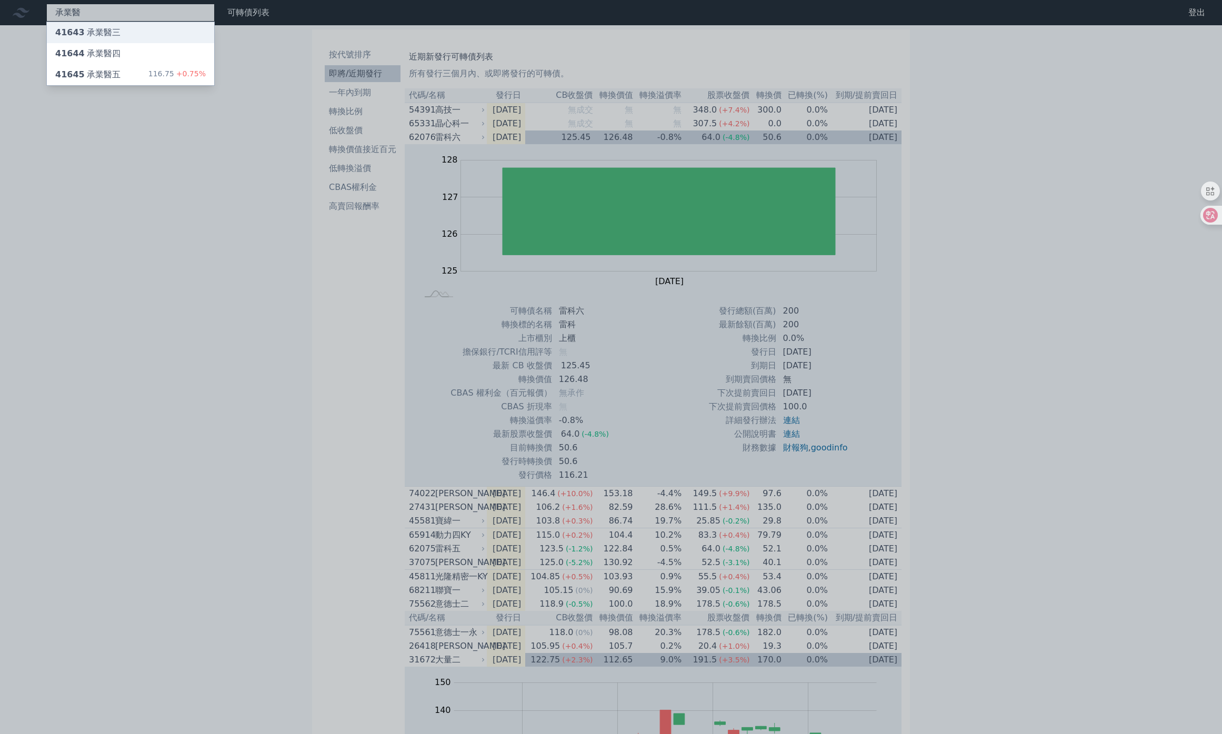
type input "承業醫"
click at [71, 31] on span "41643" at bounding box center [69, 32] width 29 height 10
click at [120, 53] on div "41644 承業醫四" at bounding box center [130, 53] width 167 height 21
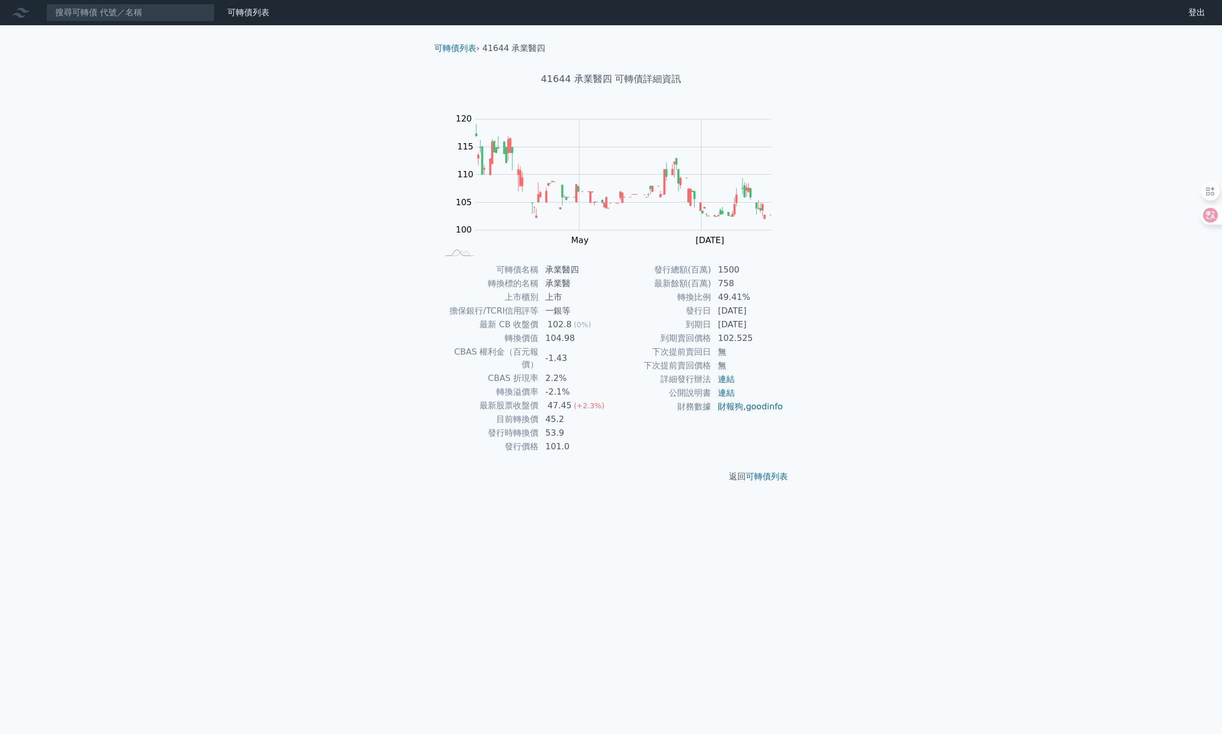
click at [275, 320] on div "可轉債列表 財務數據 可轉債列表 財務數據 登出 登出 可轉債列表 › 41644 承業醫四 41644 承業醫四 可轉債詳細資訊 Zoom Out 100 …" at bounding box center [611, 367] width 1222 height 734
click at [218, 496] on div "可轉債列表 財務數據 可轉債列表 財務數據 登出 登出 可轉債列表 › 41644 承業醫四 41644 承業醫四 可轉債詳細資訊 Zoom Out 100 …" at bounding box center [611, 367] width 1222 height 734
click at [595, 538] on div "可轉債列表 財務數據 可轉債列表 財務數據 登出 登出 可轉債列表 › 41644 承業醫四 41644 承業醫四 可轉債詳細資訊 Zoom Out 100 …" at bounding box center [611, 367] width 1222 height 734
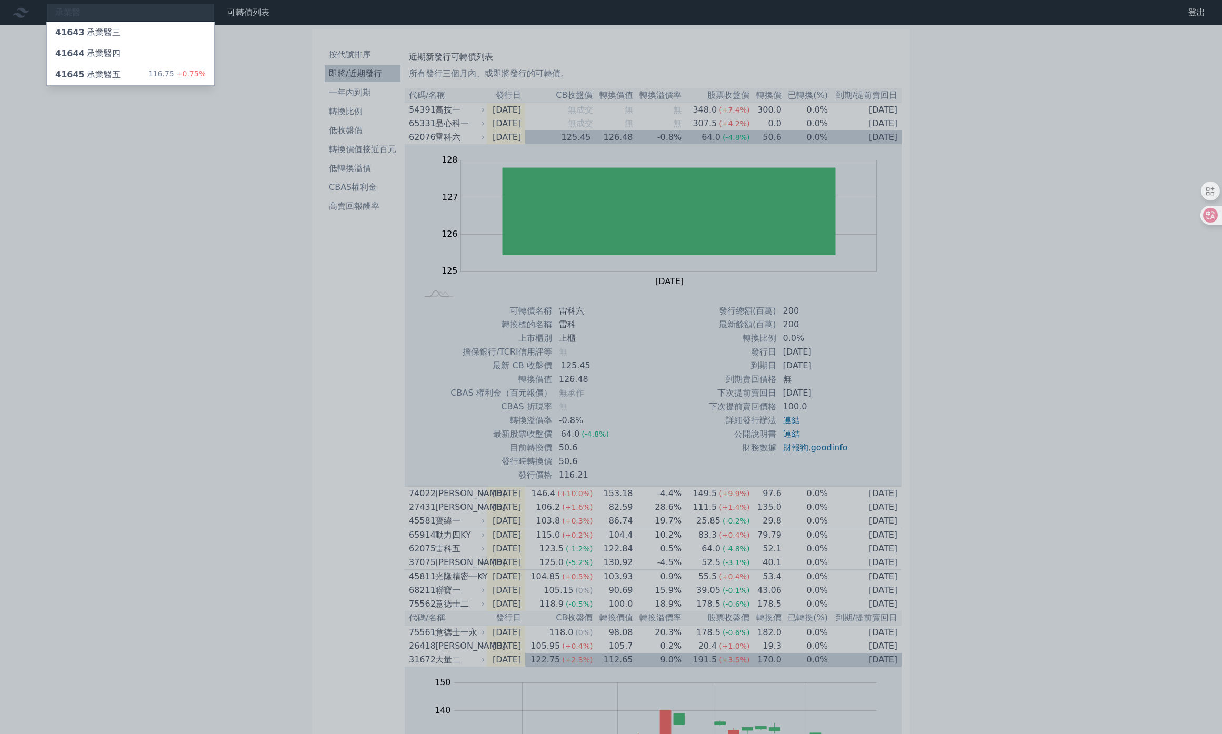
click at [965, 349] on div at bounding box center [611, 367] width 1222 height 734
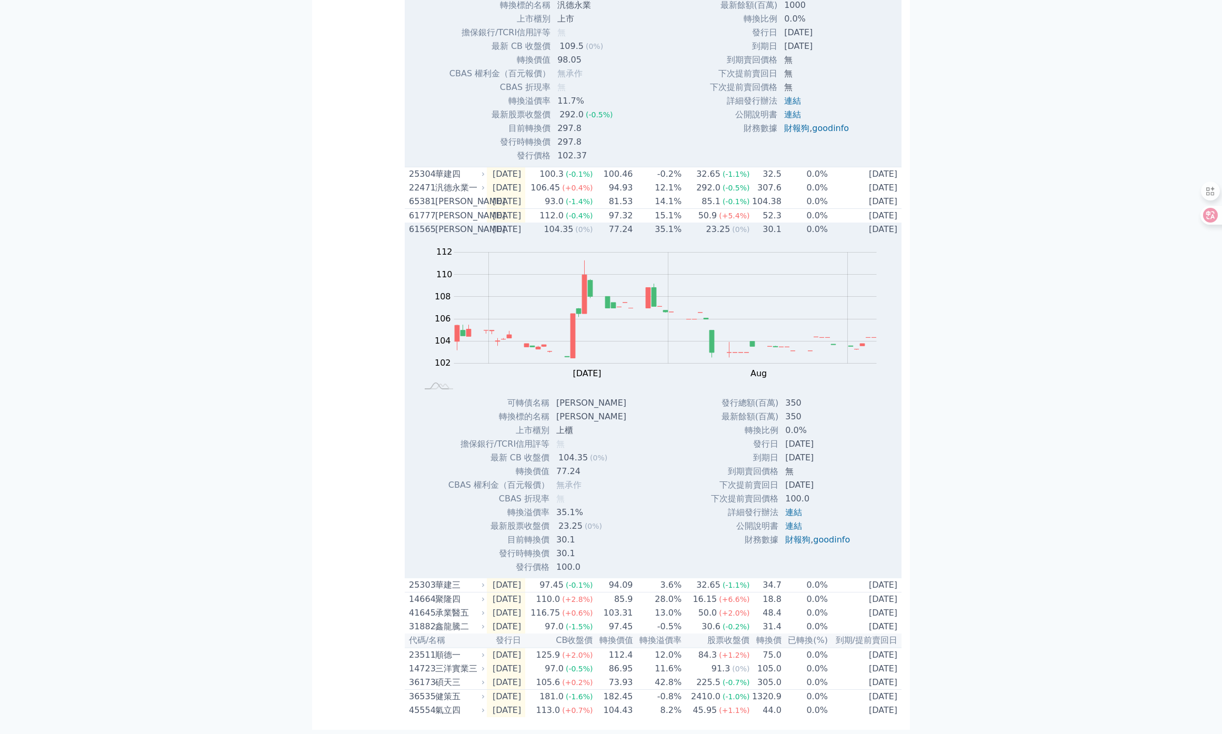
scroll to position [2097, 0]
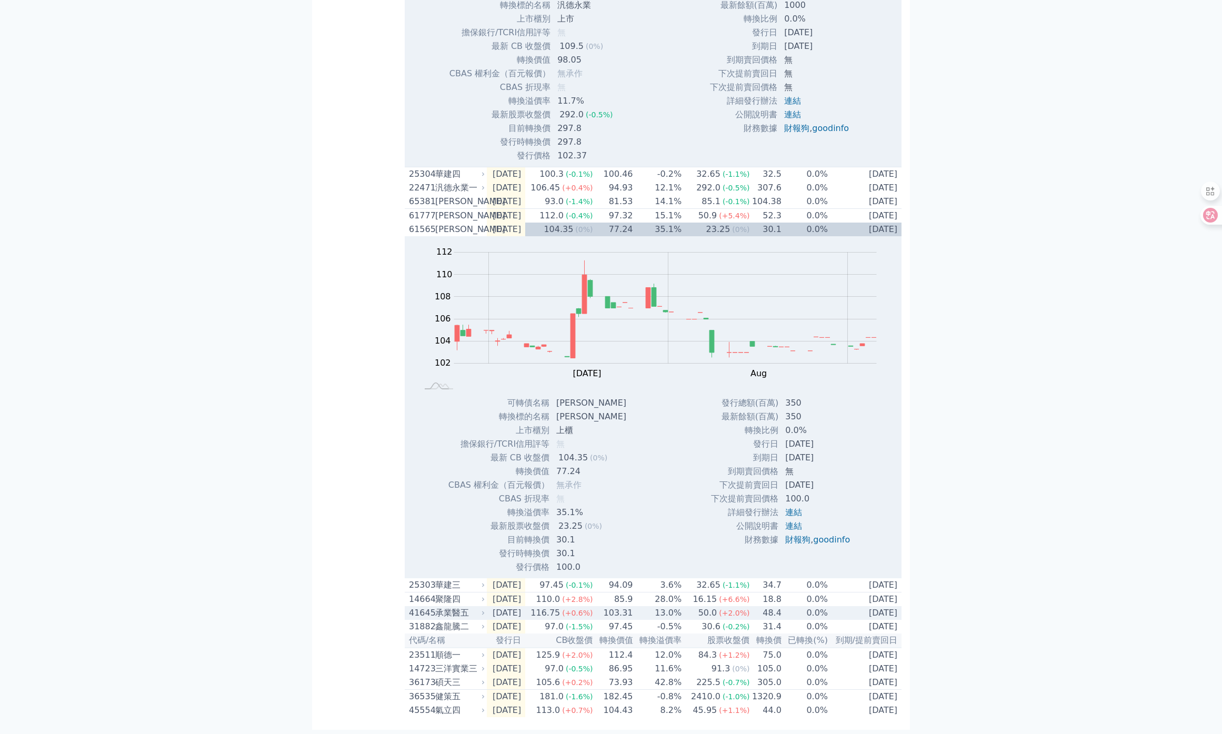
click at [525, 608] on td "[DATE]" at bounding box center [506, 613] width 38 height 14
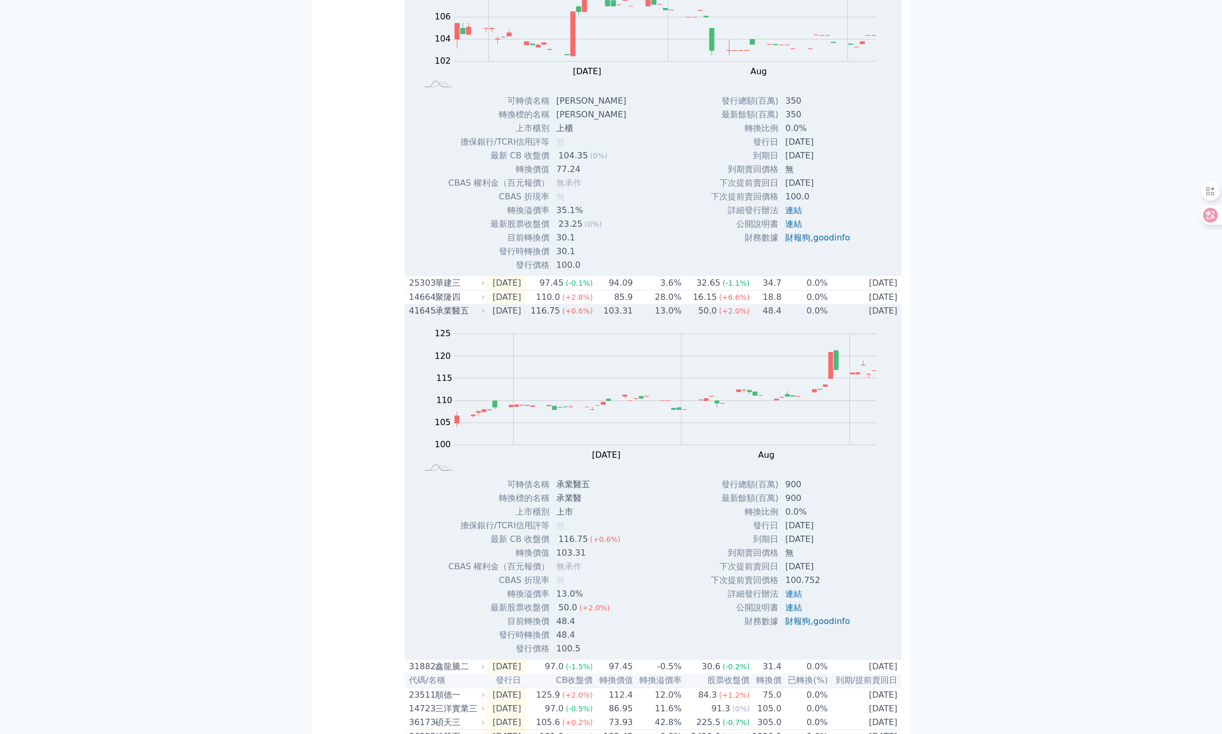
scroll to position [2370, 0]
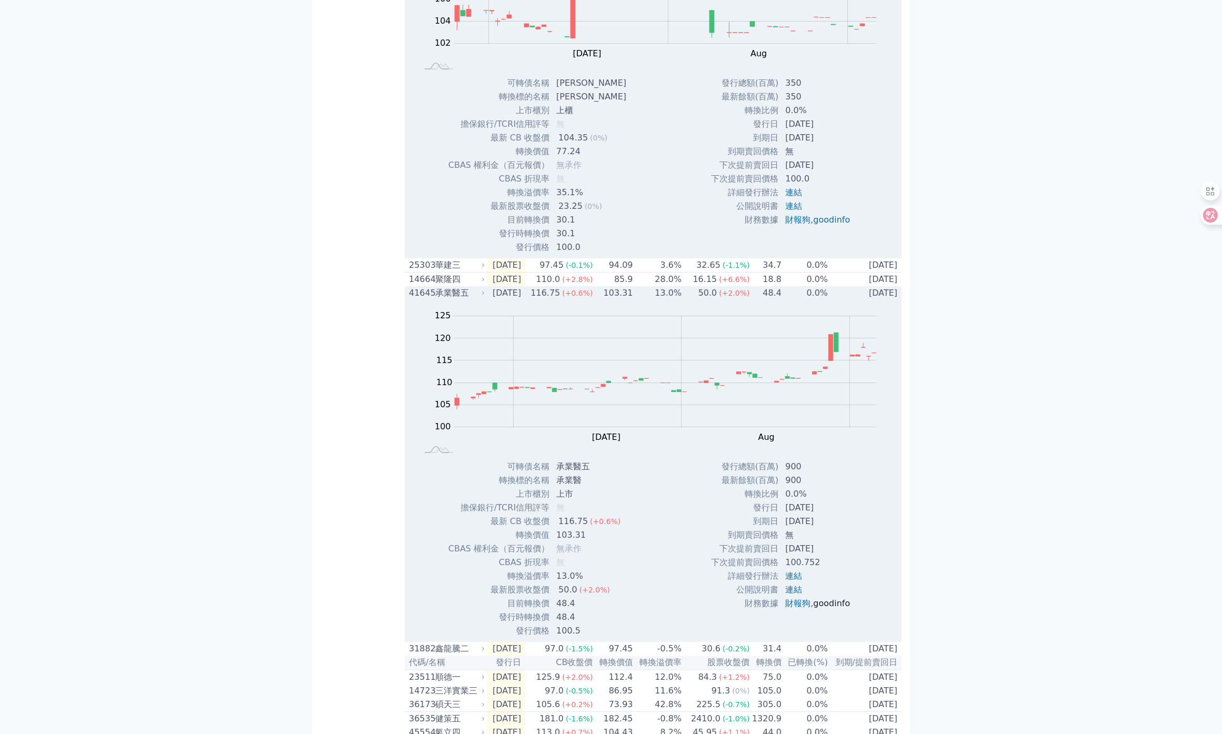
click at [840, 609] on link "goodinfo" at bounding box center [831, 604] width 37 height 10
